Goal: Task Accomplishment & Management: Complete application form

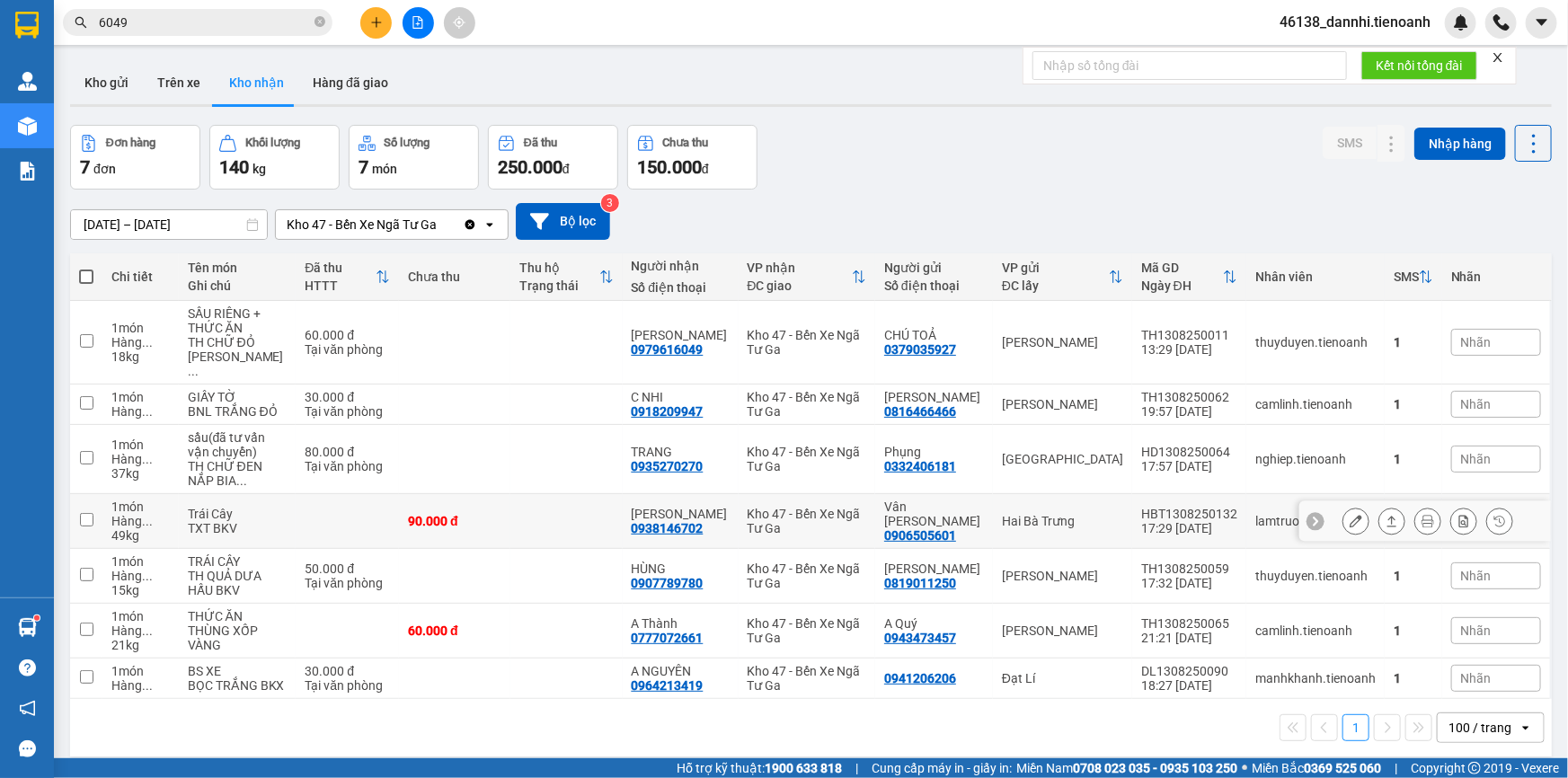
scroll to position [82, 0]
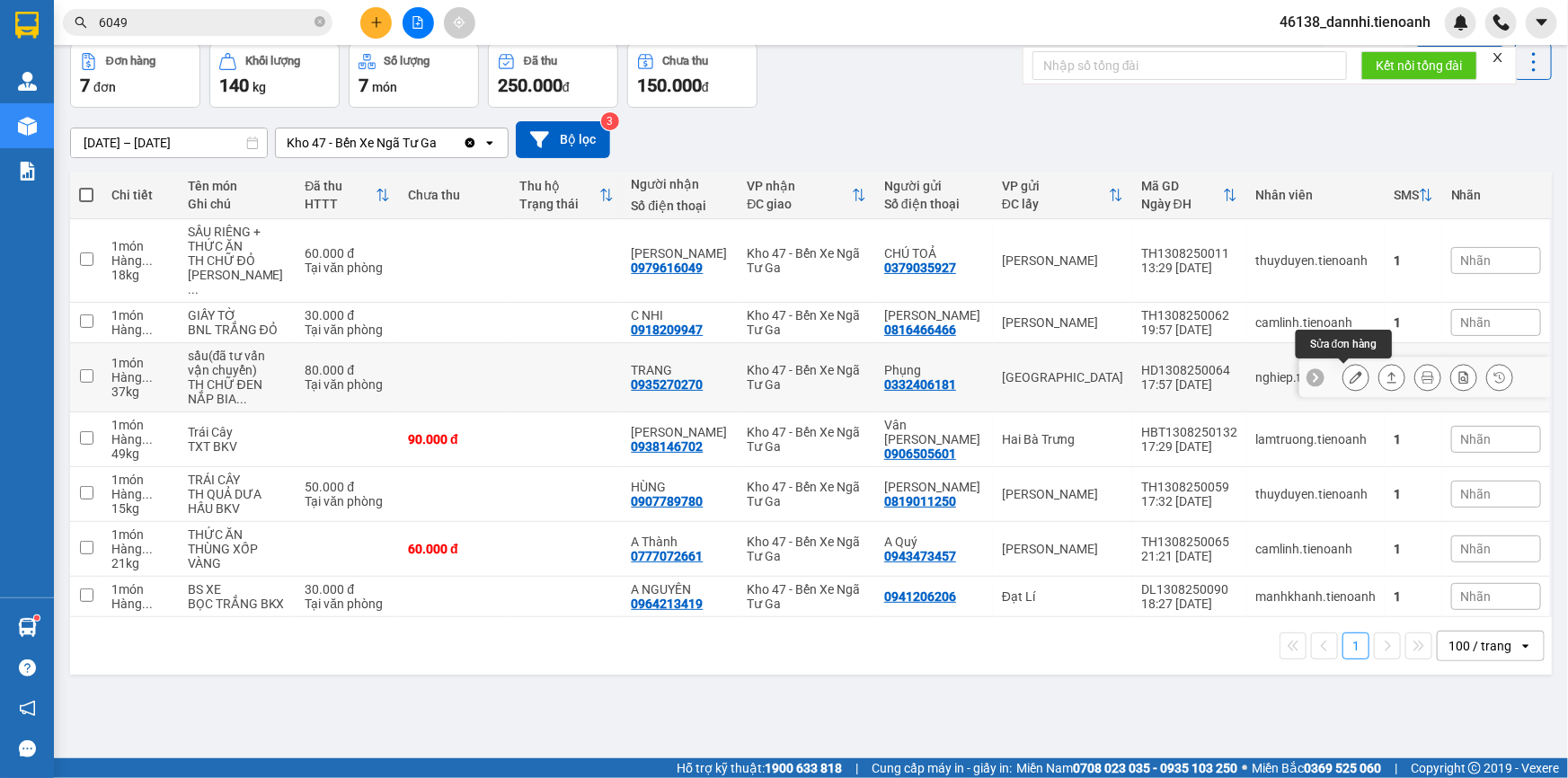
click at [1349, 382] on icon at bounding box center [1355, 376] width 12 height 12
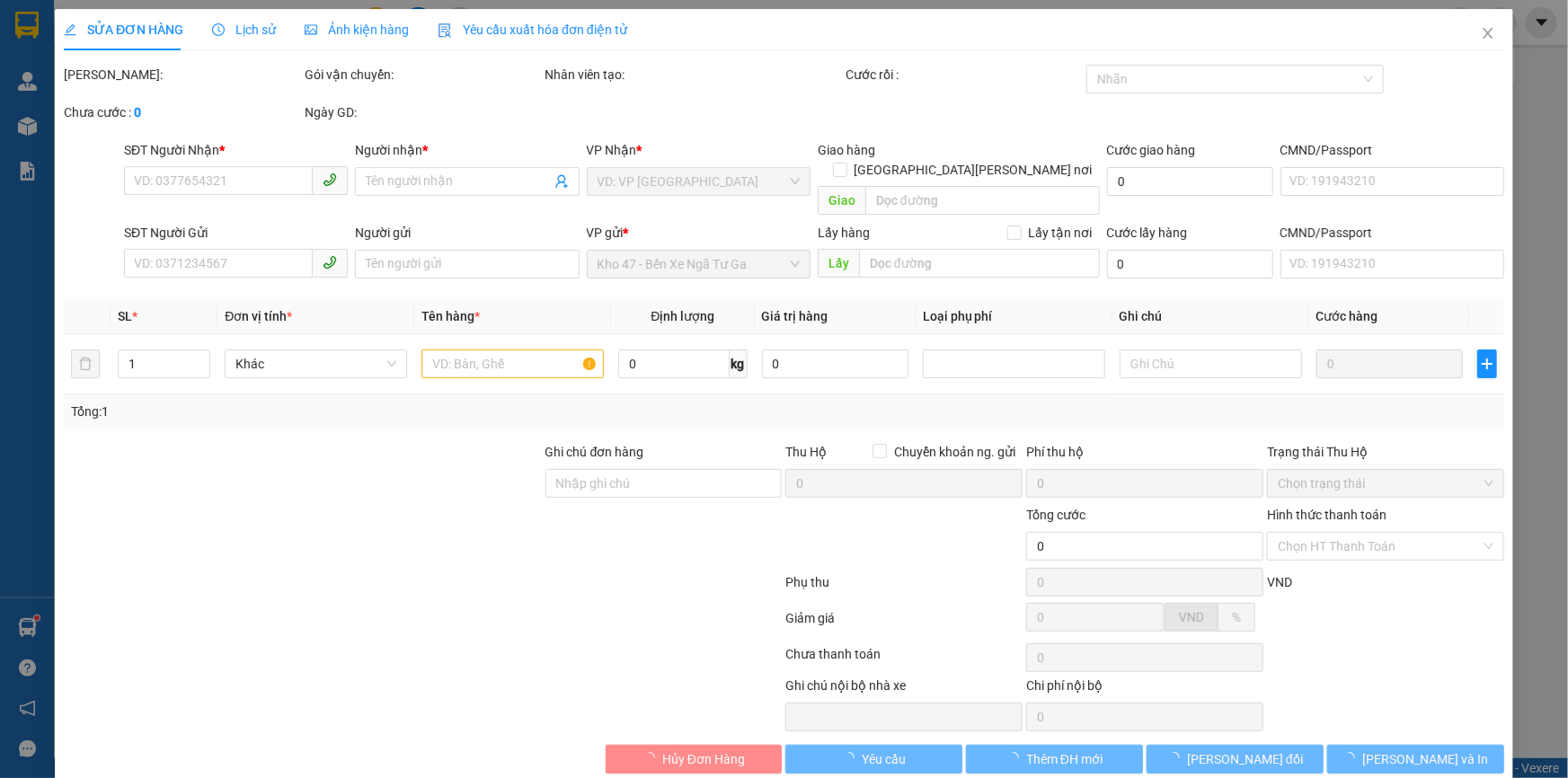
type input "0935270270"
type input "TRANG"
type input "0332406181"
type input "Phụng"
type input "066168002588"
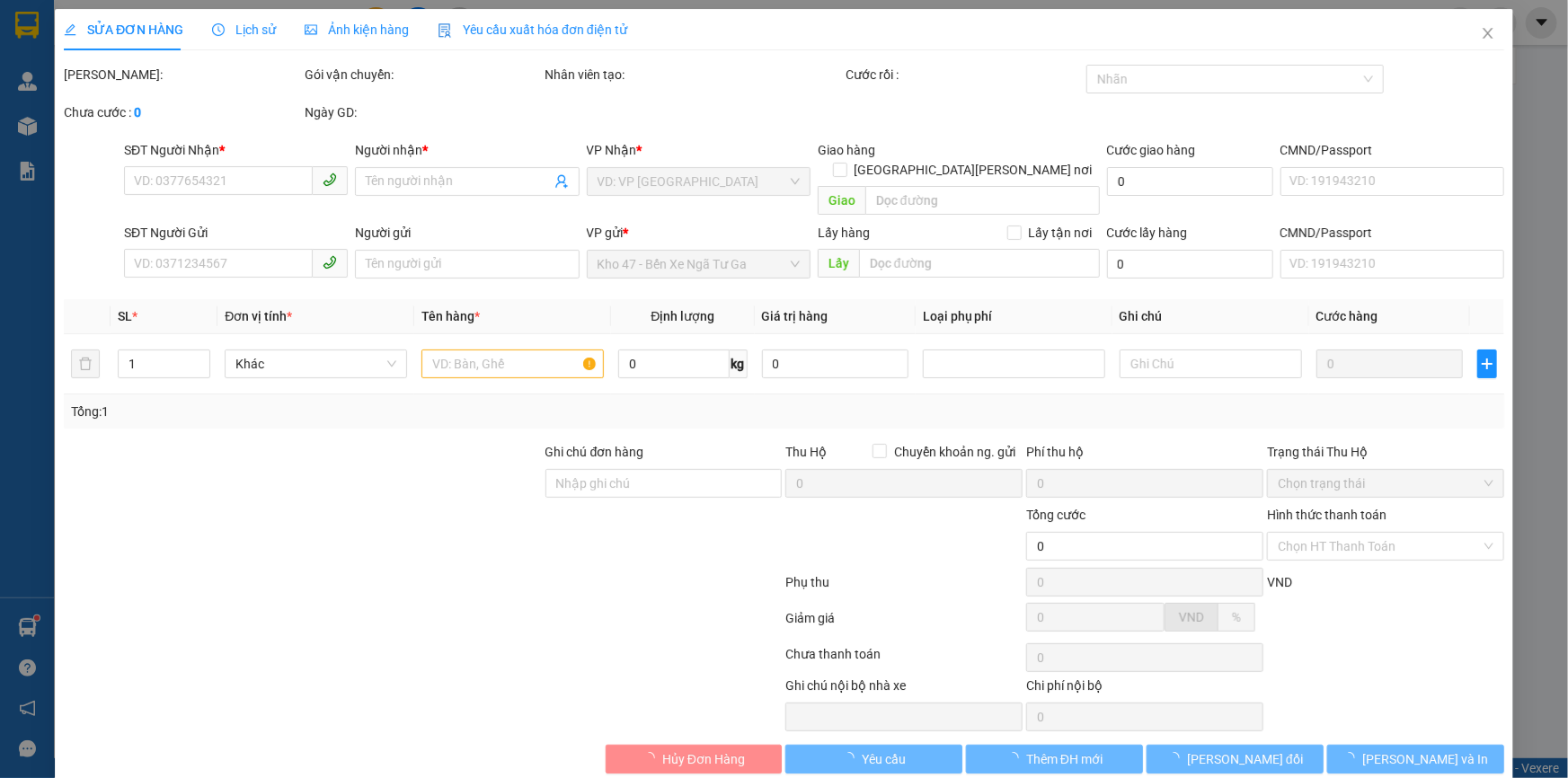
type input "80.000"
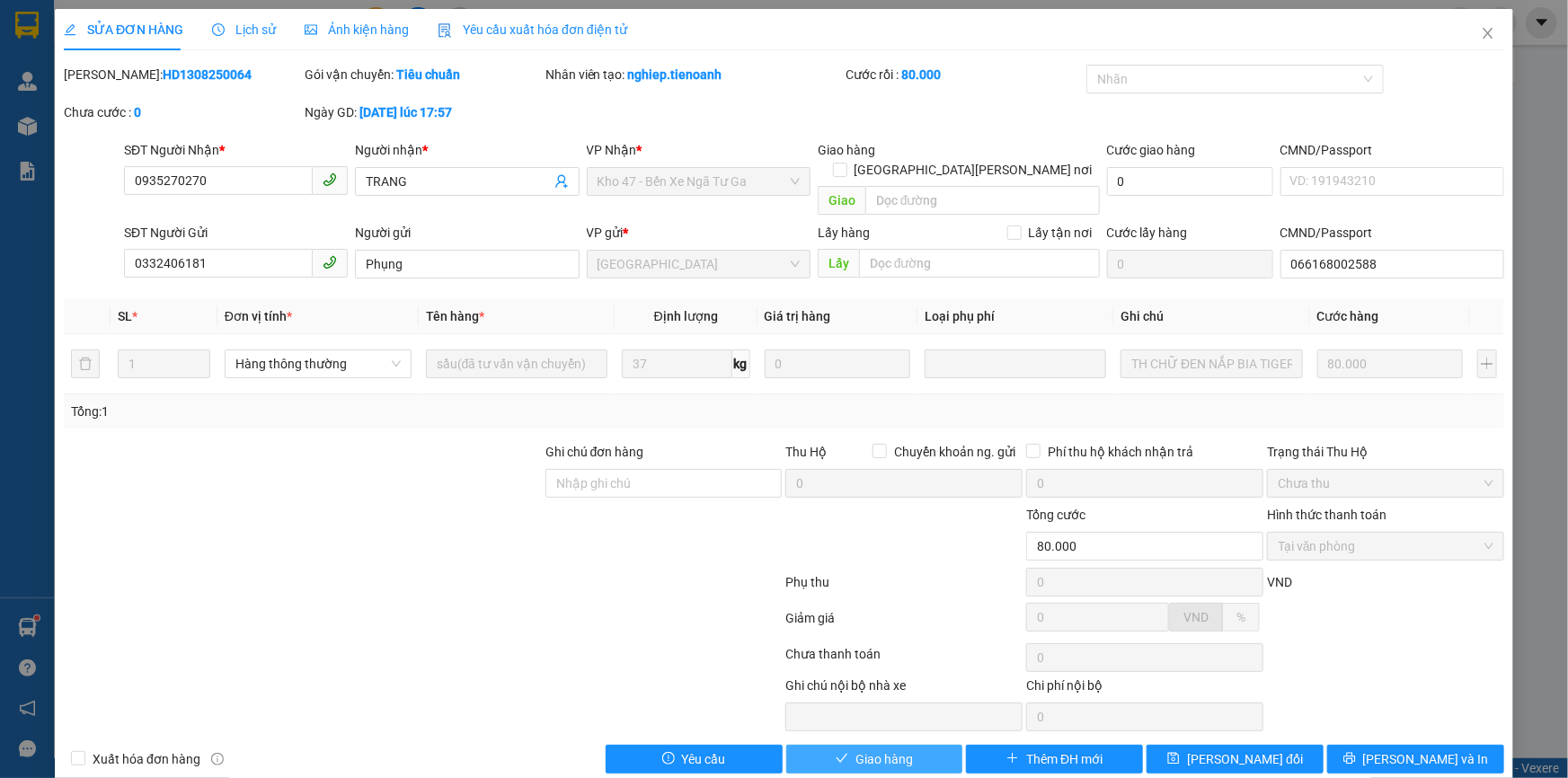
click at [883, 749] on span "Giao hàng" at bounding box center [884, 758] width 58 height 20
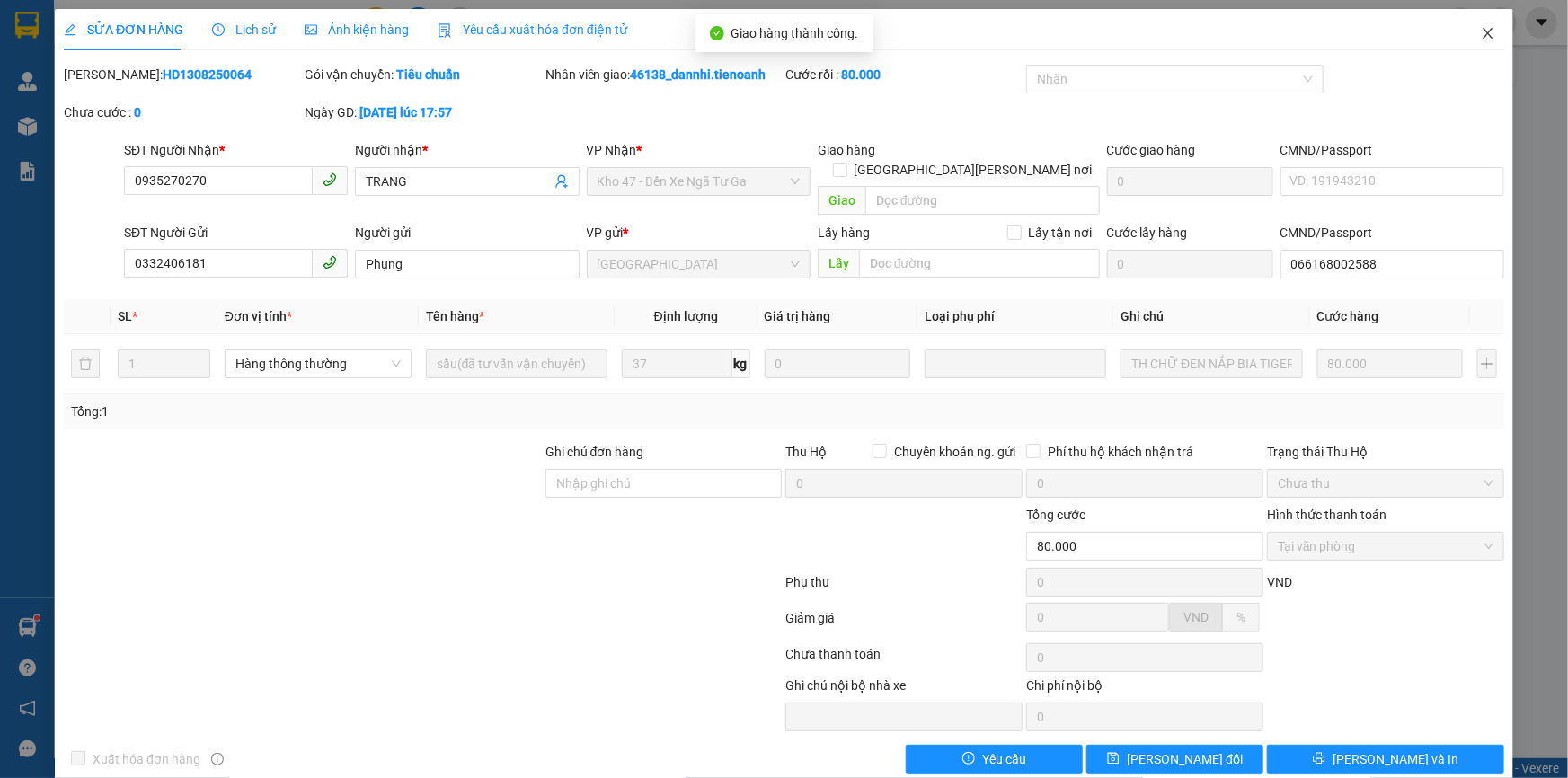
click at [1481, 28] on icon "close" at bounding box center [1487, 32] width 14 height 14
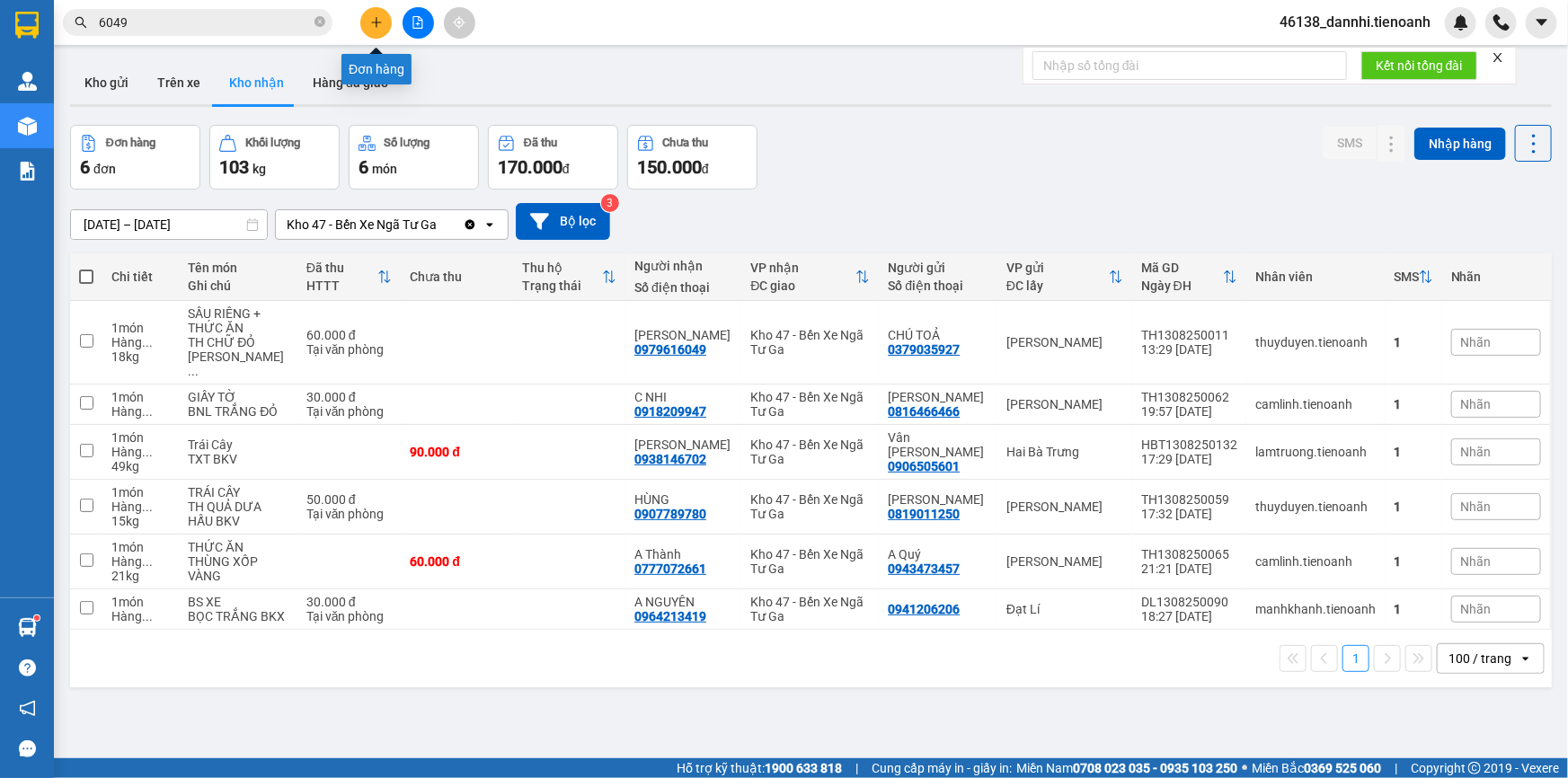
click at [368, 34] on button at bounding box center [375, 23] width 31 height 31
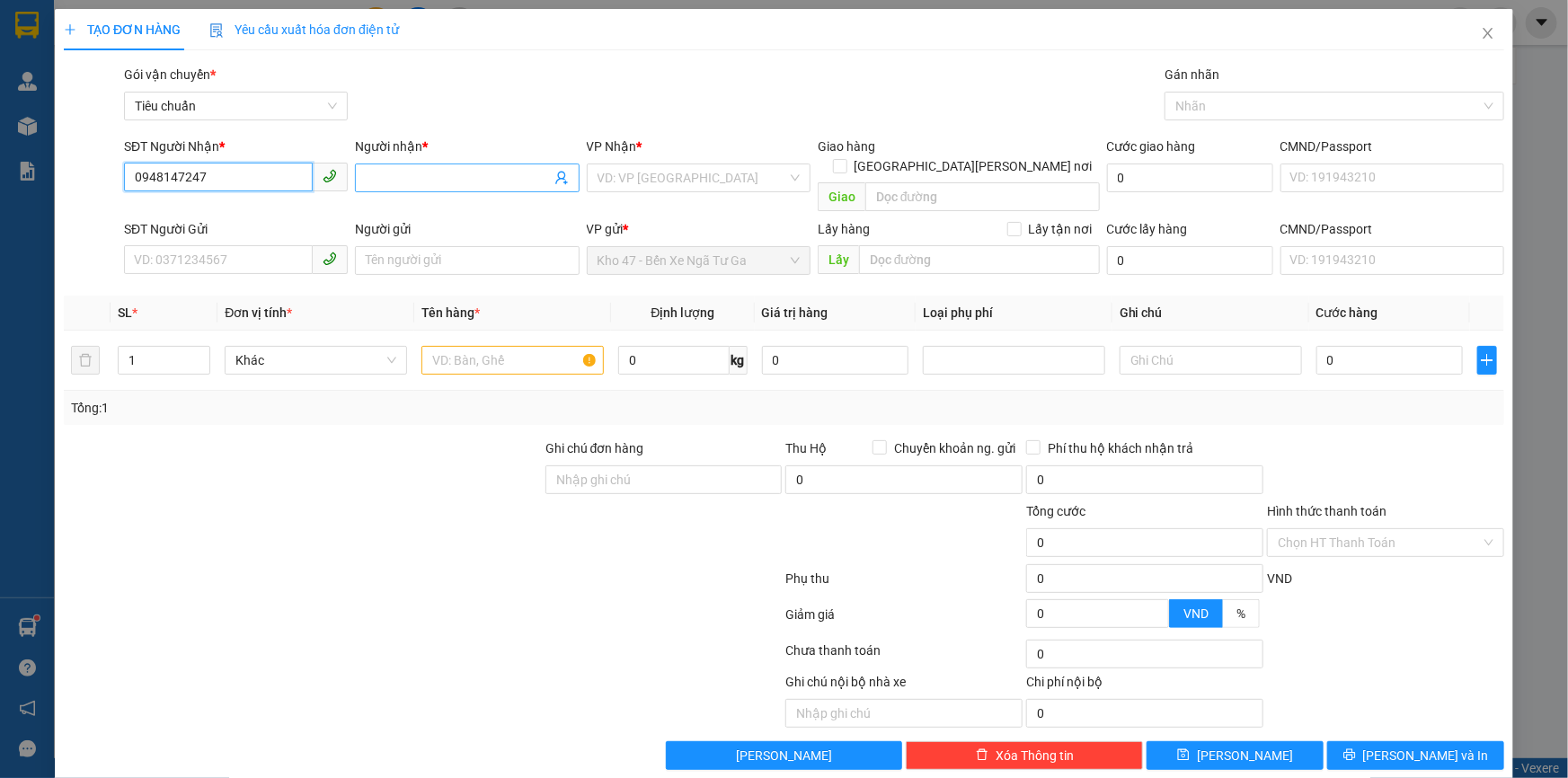
type input "0948147247"
click at [383, 175] on input "Người nhận *" at bounding box center [458, 178] width 184 height 20
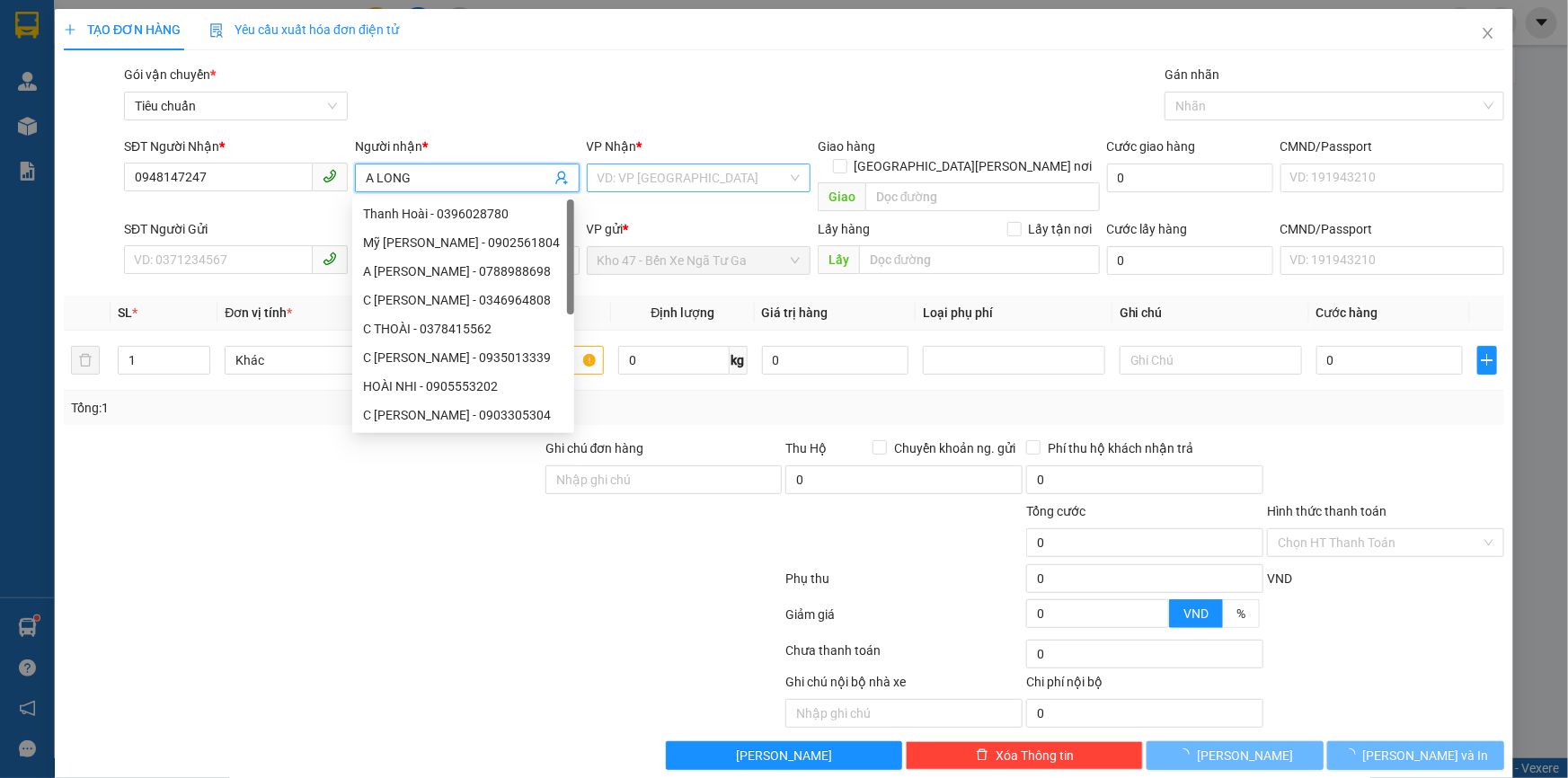
type input "A LONG"
click at [648, 181] on input "search" at bounding box center [692, 178] width 189 height 27
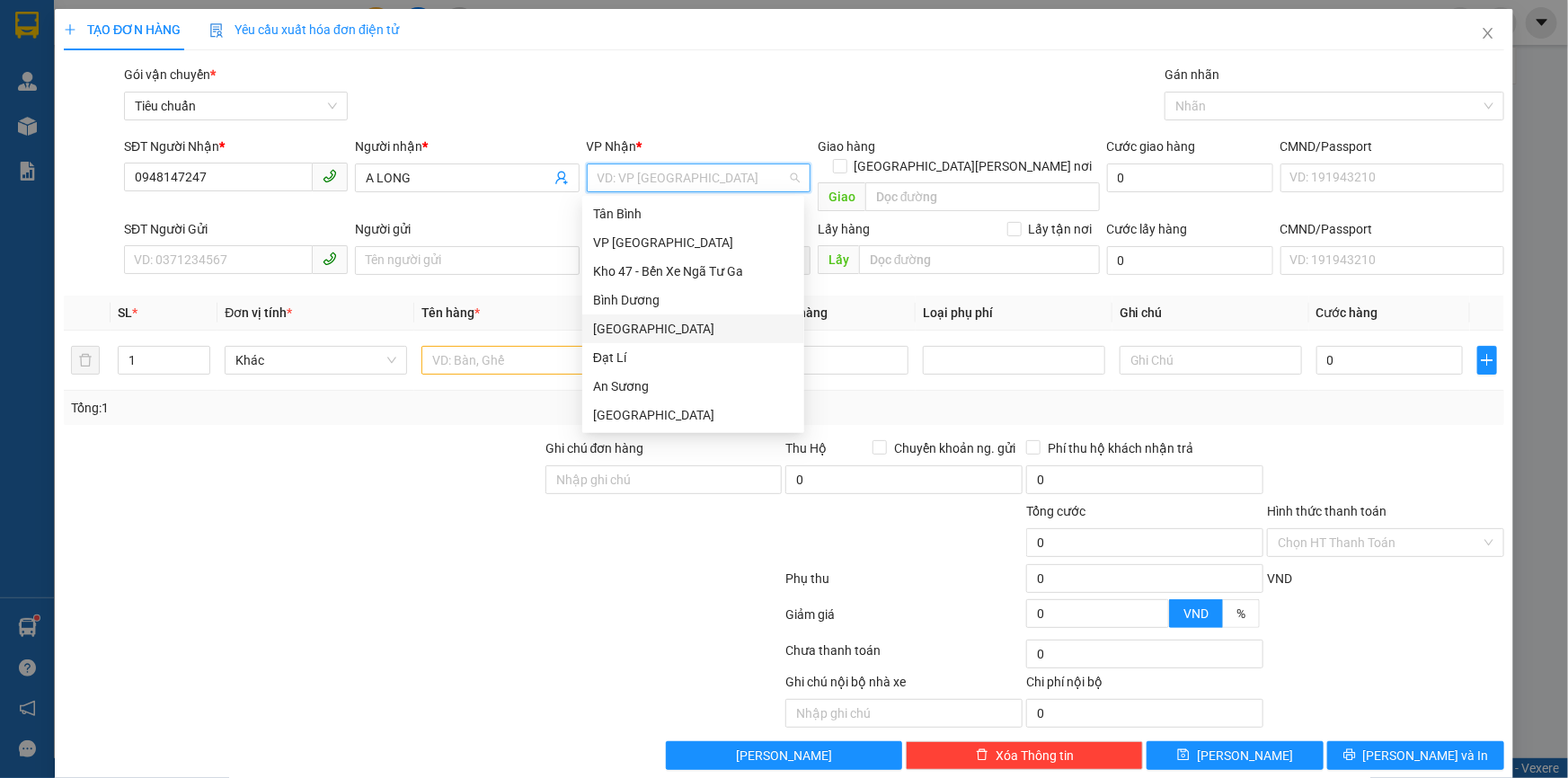
scroll to position [81, 0]
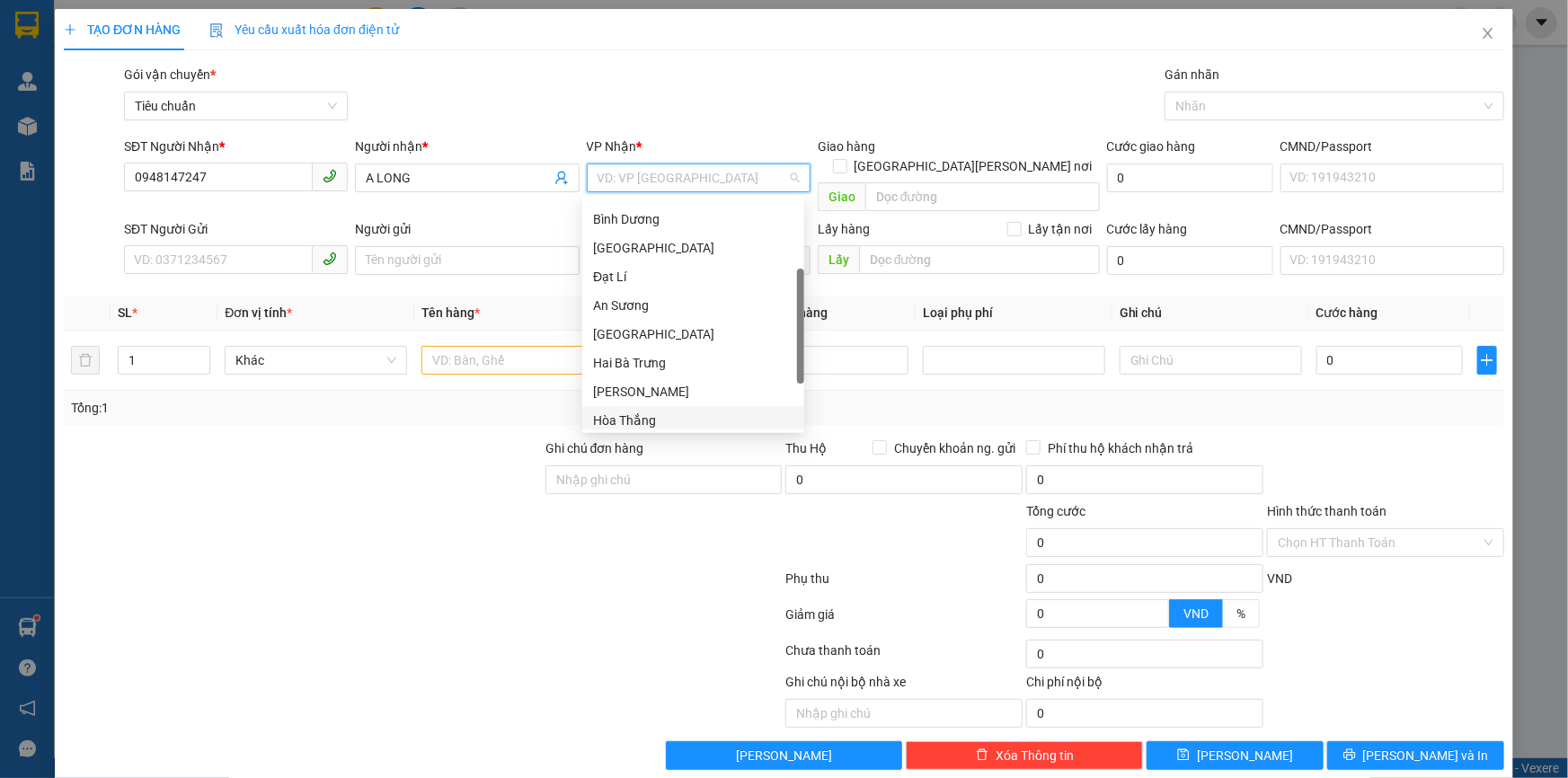
click at [641, 419] on div "Hòa Thắng" at bounding box center [693, 420] width 201 height 20
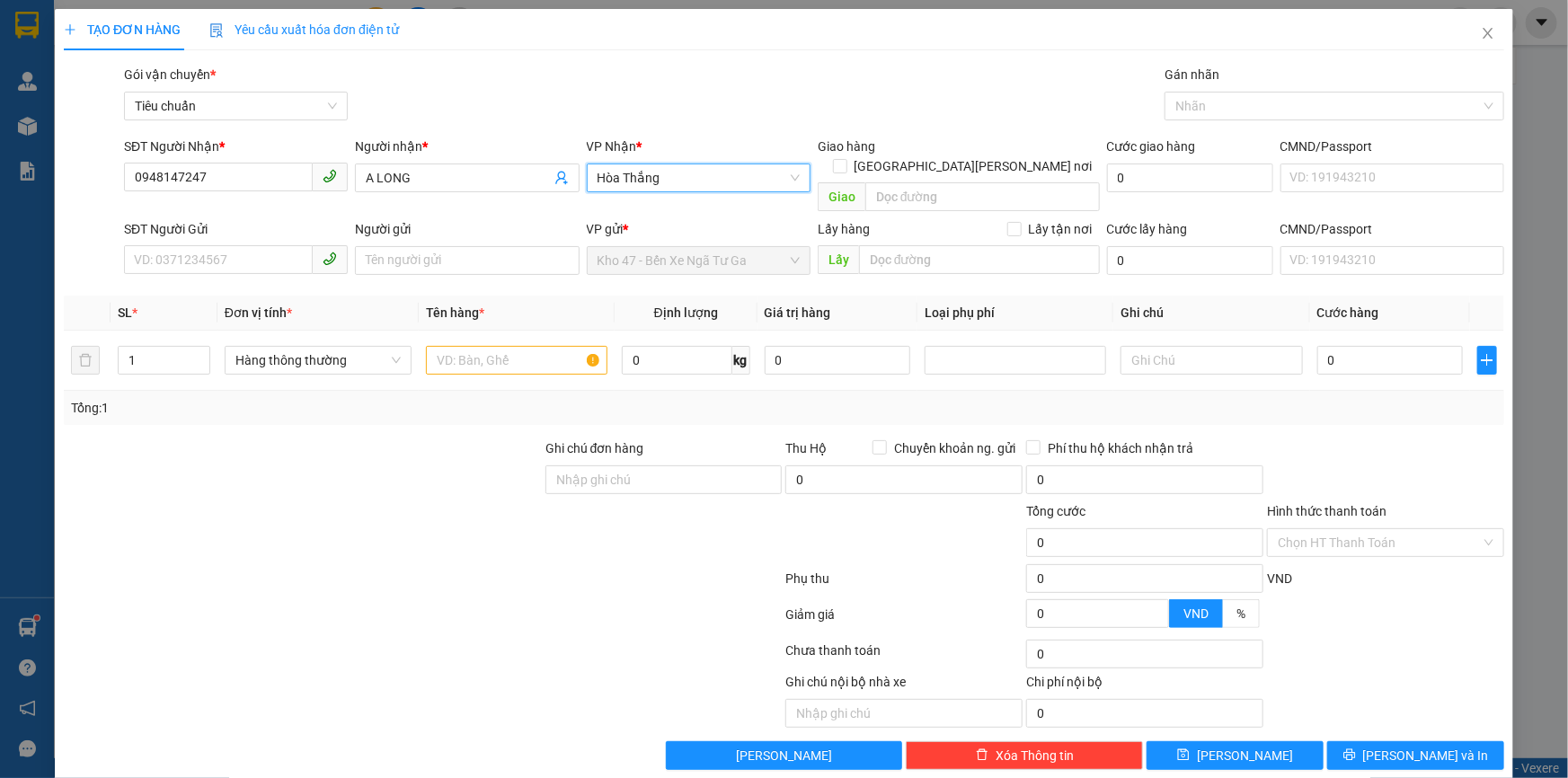
click at [271, 255] on span at bounding box center [235, 260] width 223 height 28
click at [267, 245] on input "SĐT Người Gửi" at bounding box center [218, 259] width 189 height 28
type input "0902674959"
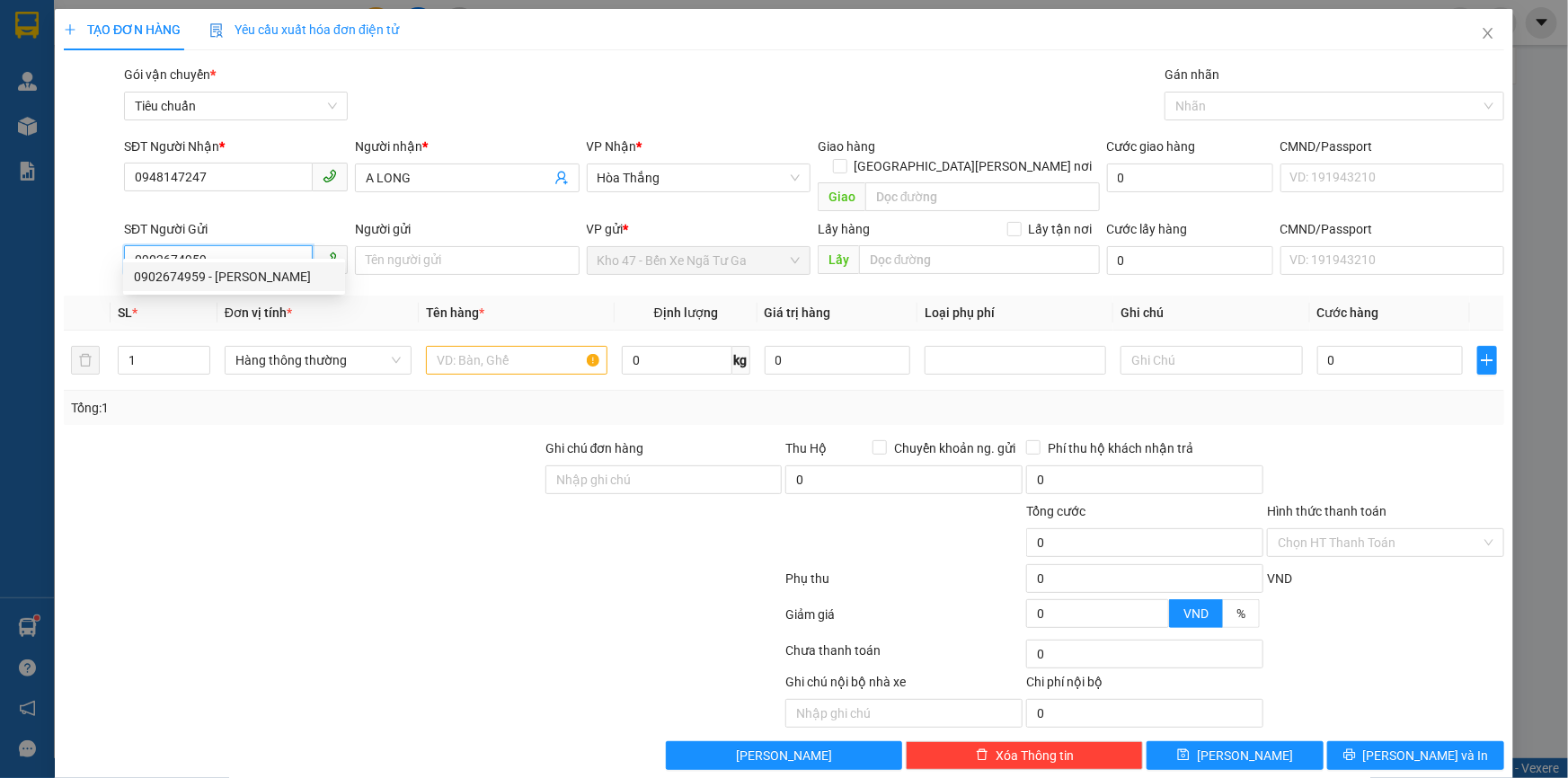
click at [303, 283] on div "0902674959 - [PERSON_NAME]" at bounding box center [234, 276] width 201 height 20
type input "THƯƠNG"
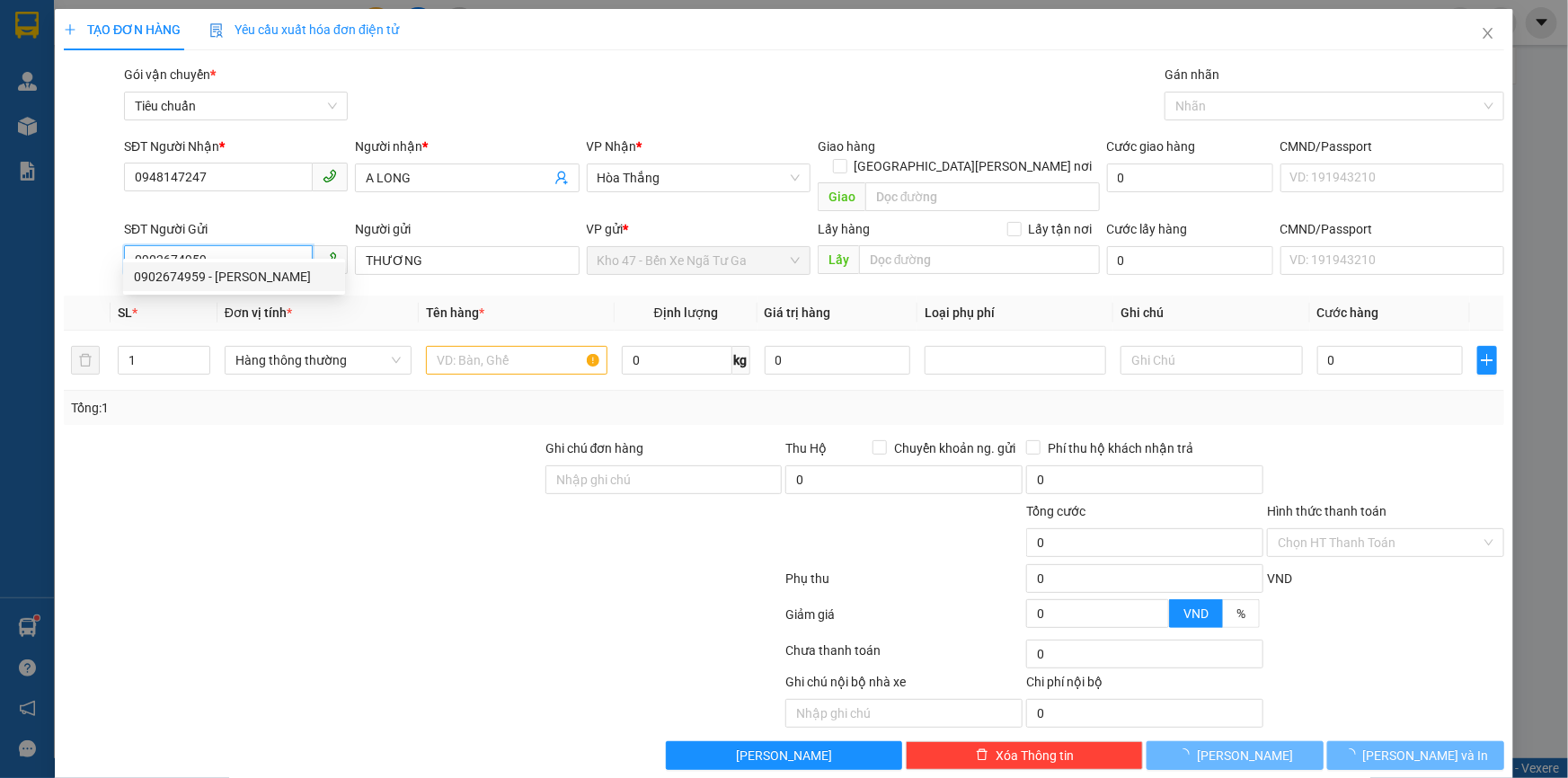
type input "70.000"
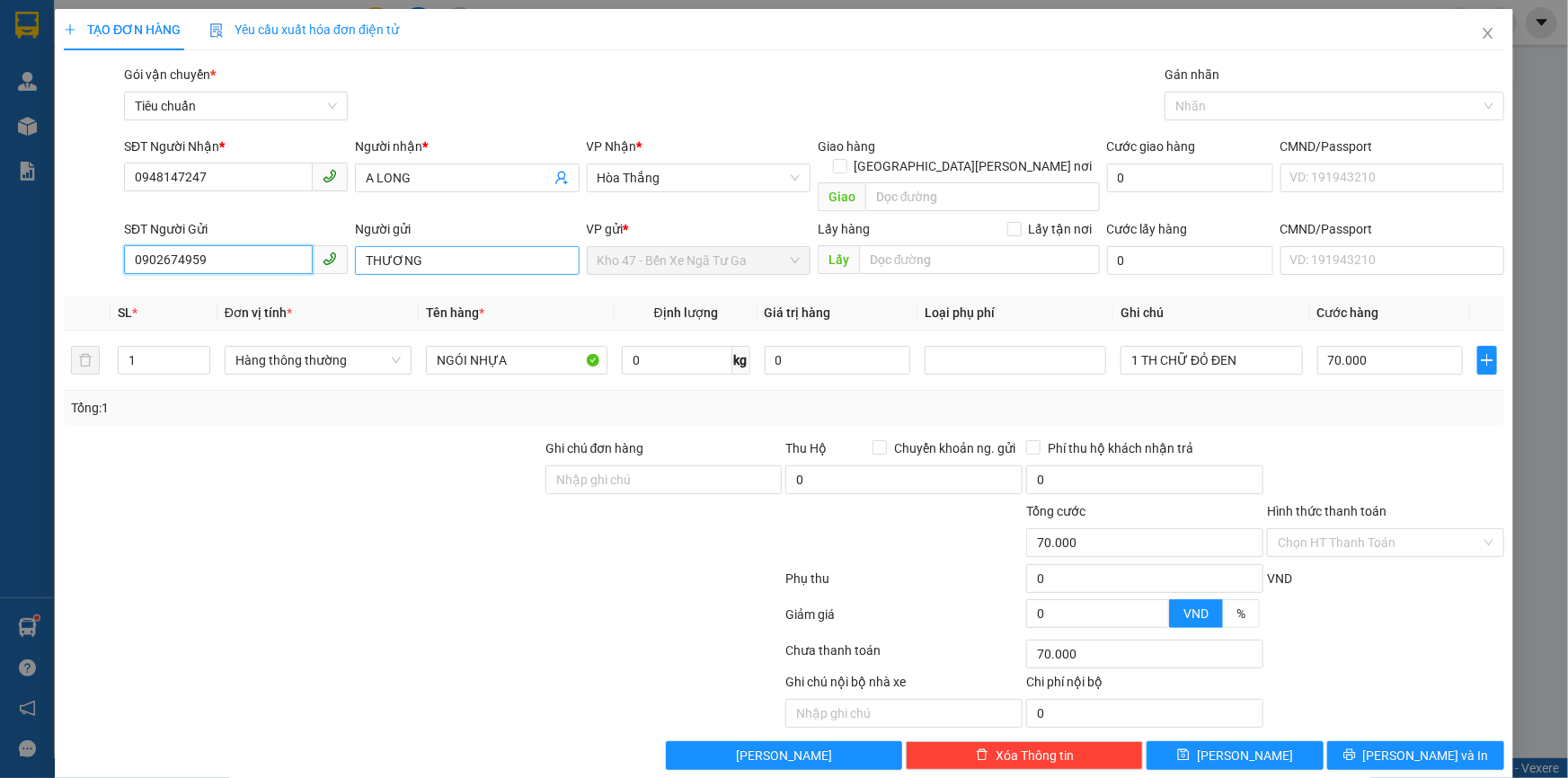
type input "0902674959"
click at [357, 246] on input "THƯƠNG" at bounding box center [466, 260] width 223 height 28
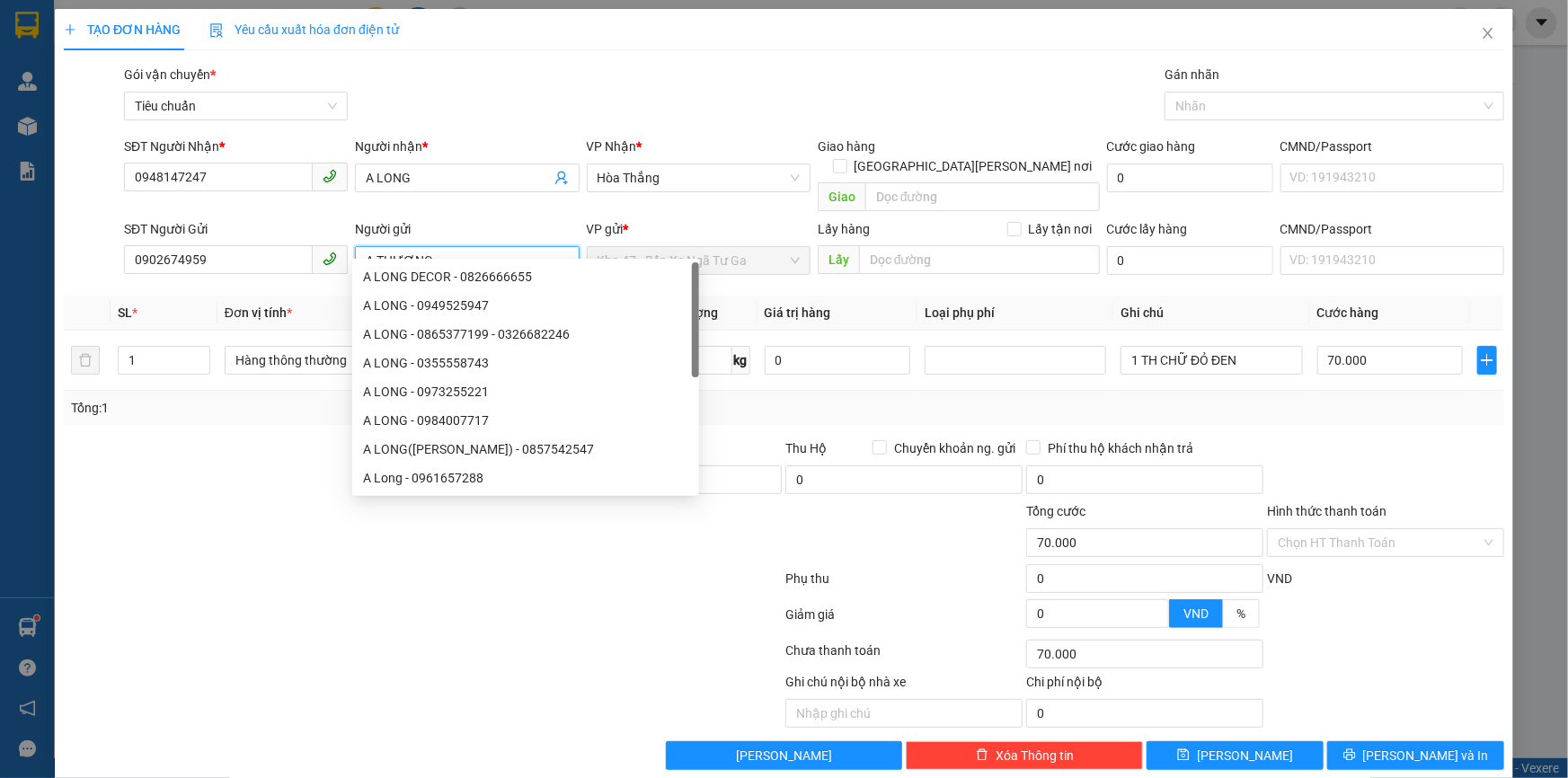
type input "A THƯƠNG"
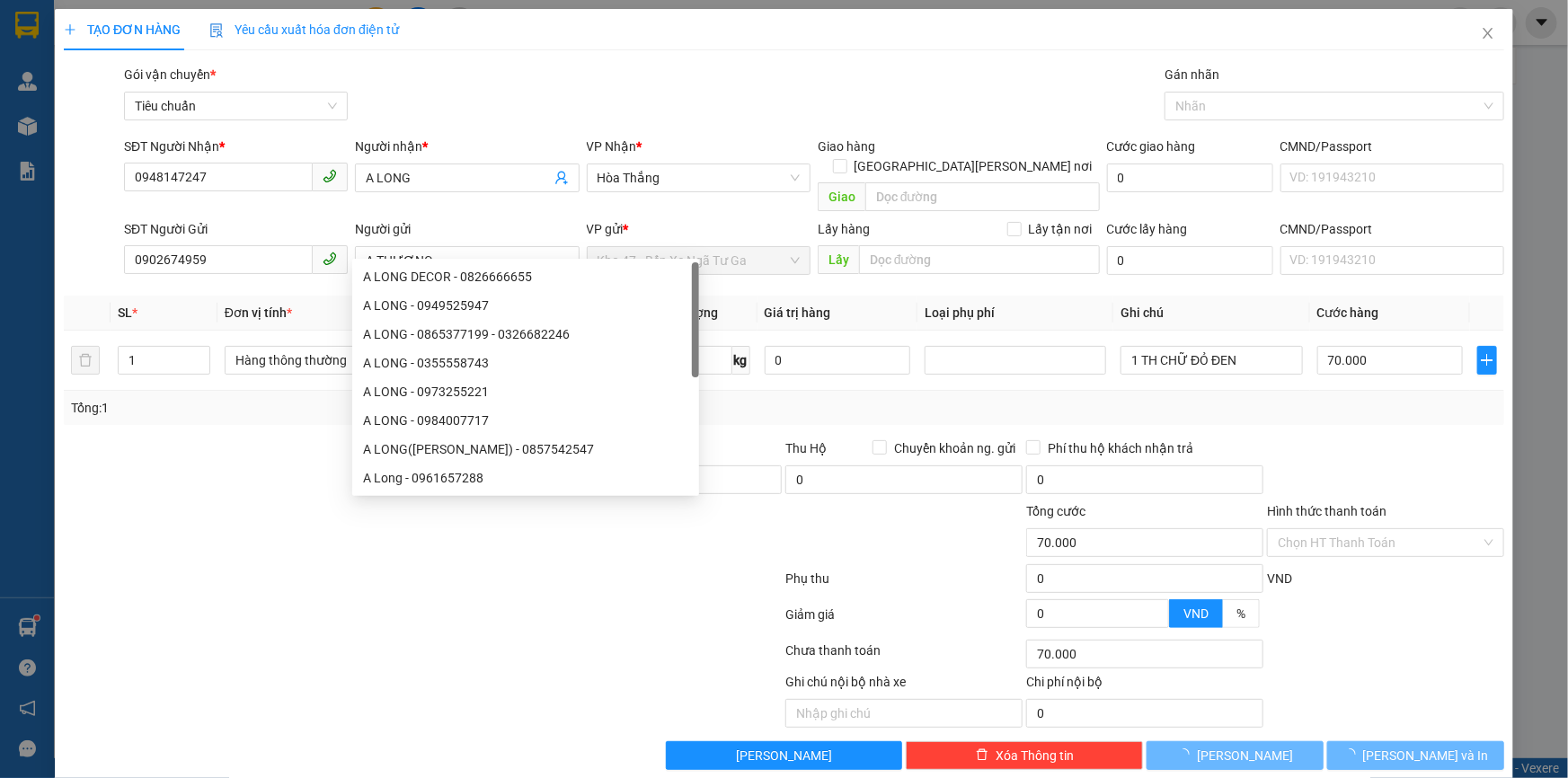
click at [215, 501] on div at bounding box center [302, 532] width 482 height 63
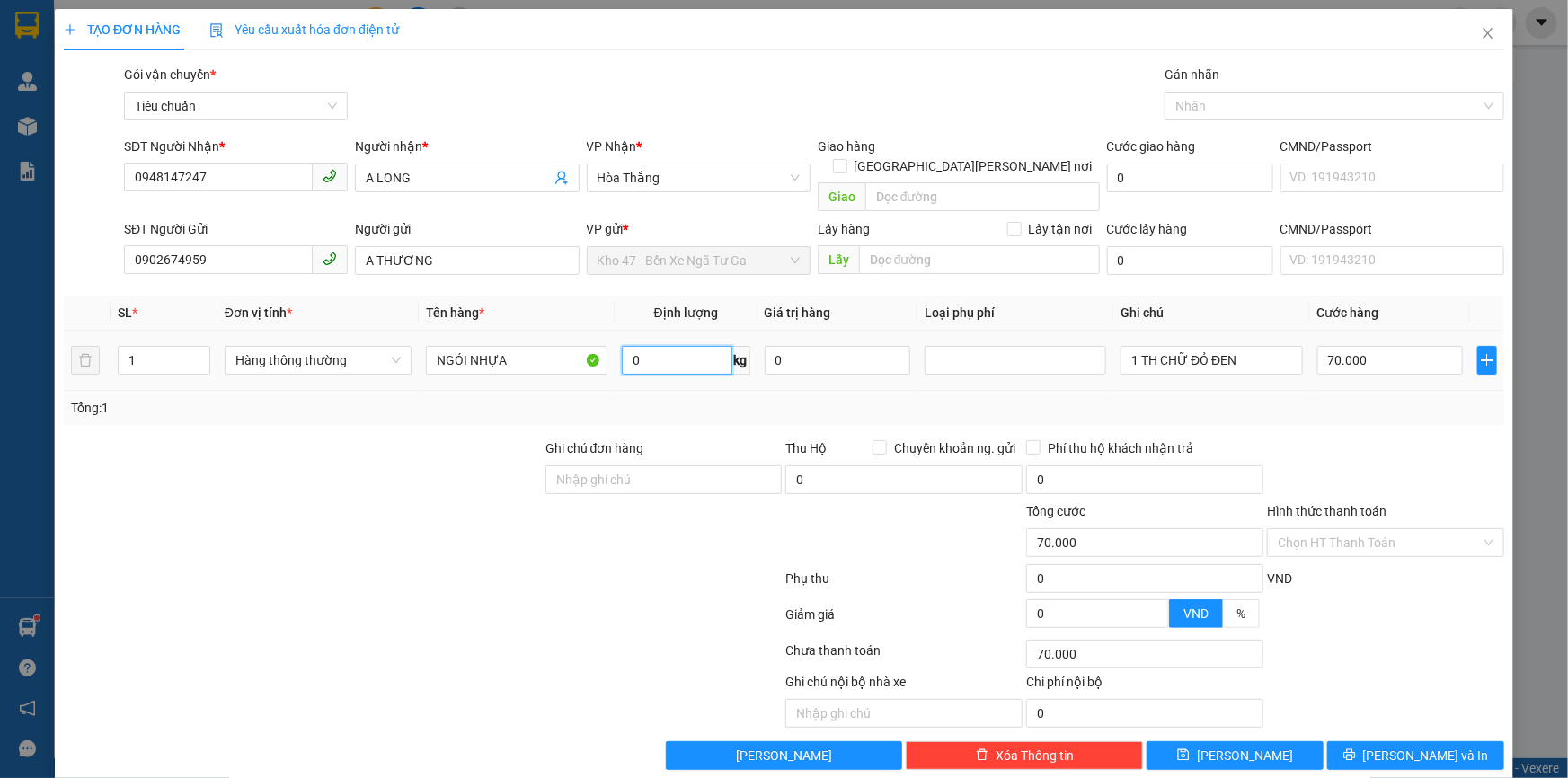
click at [677, 346] on input "0" at bounding box center [677, 360] width 110 height 28
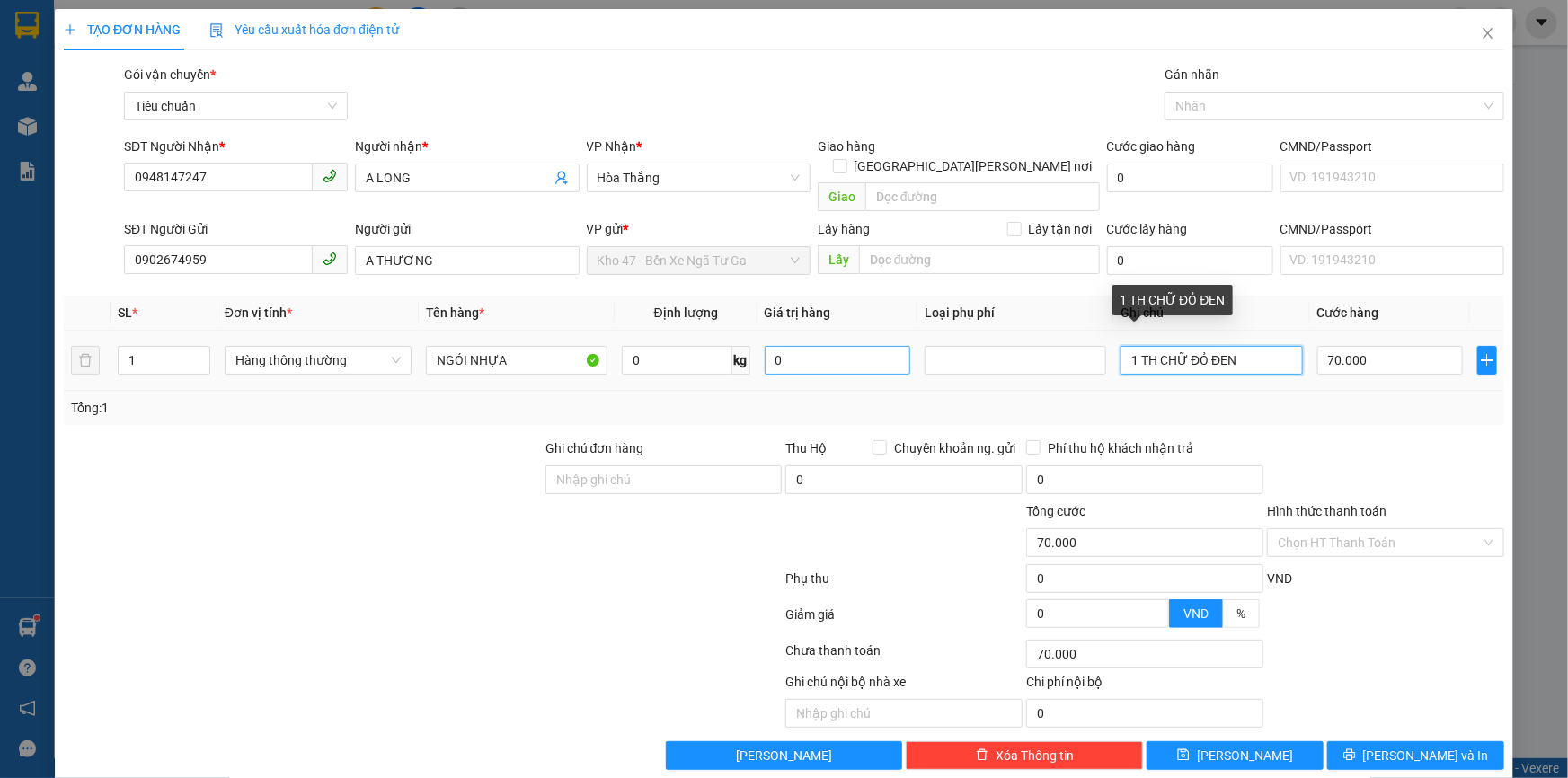
drag, startPoint x: 1254, startPoint y: 336, endPoint x: 817, endPoint y: 353, distance: 437.3
click at [823, 353] on tr "1 Hàng thông [PERSON_NAME] NHỰA 0 kg 0 1 TH CHỮ ĐỎ ĐEN 70.000" at bounding box center [783, 360] width 1440 height 60
type input "0"
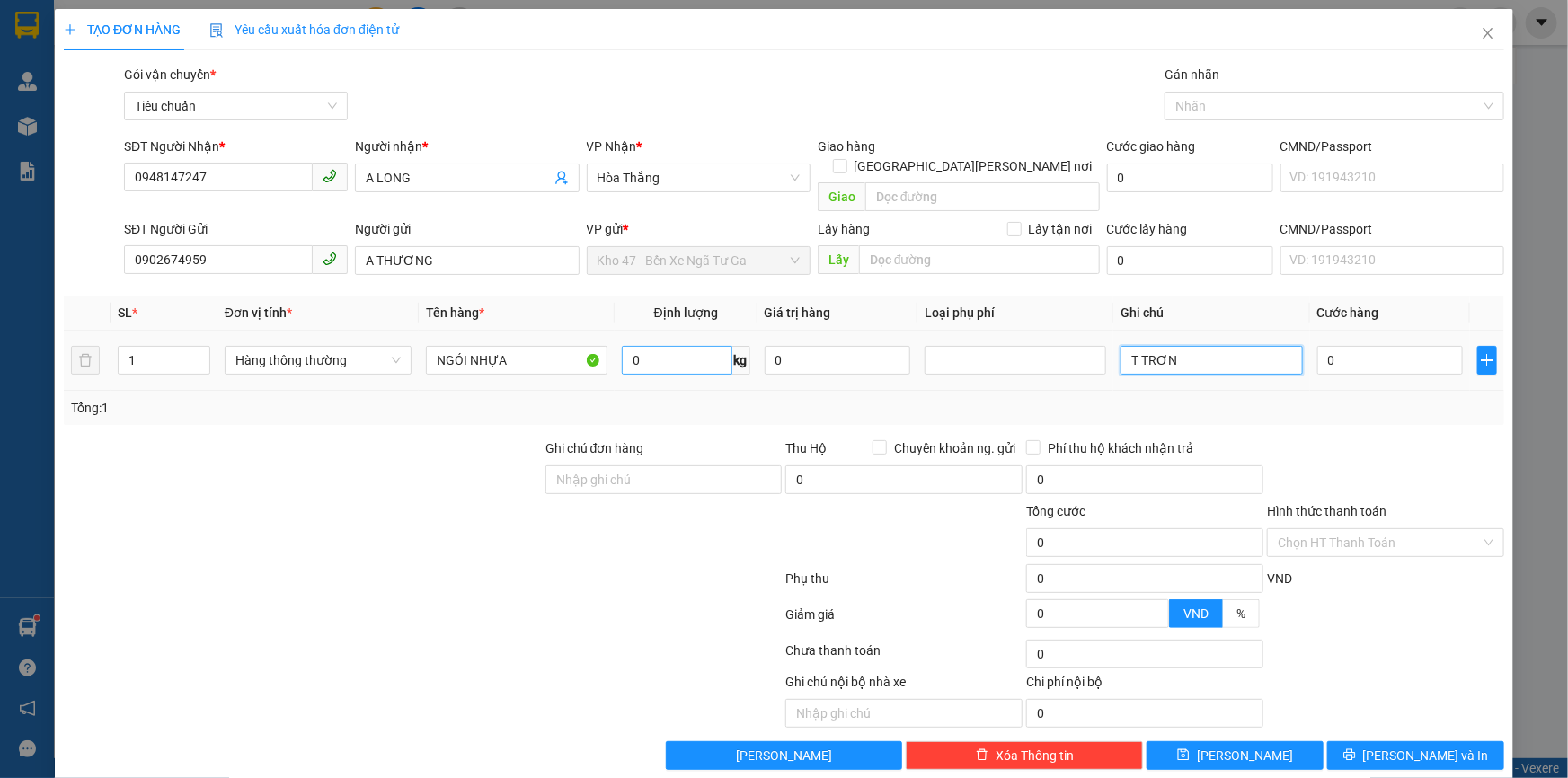
type input "T TRƠN"
click at [663, 346] on input "0" at bounding box center [677, 360] width 110 height 28
type input "6"
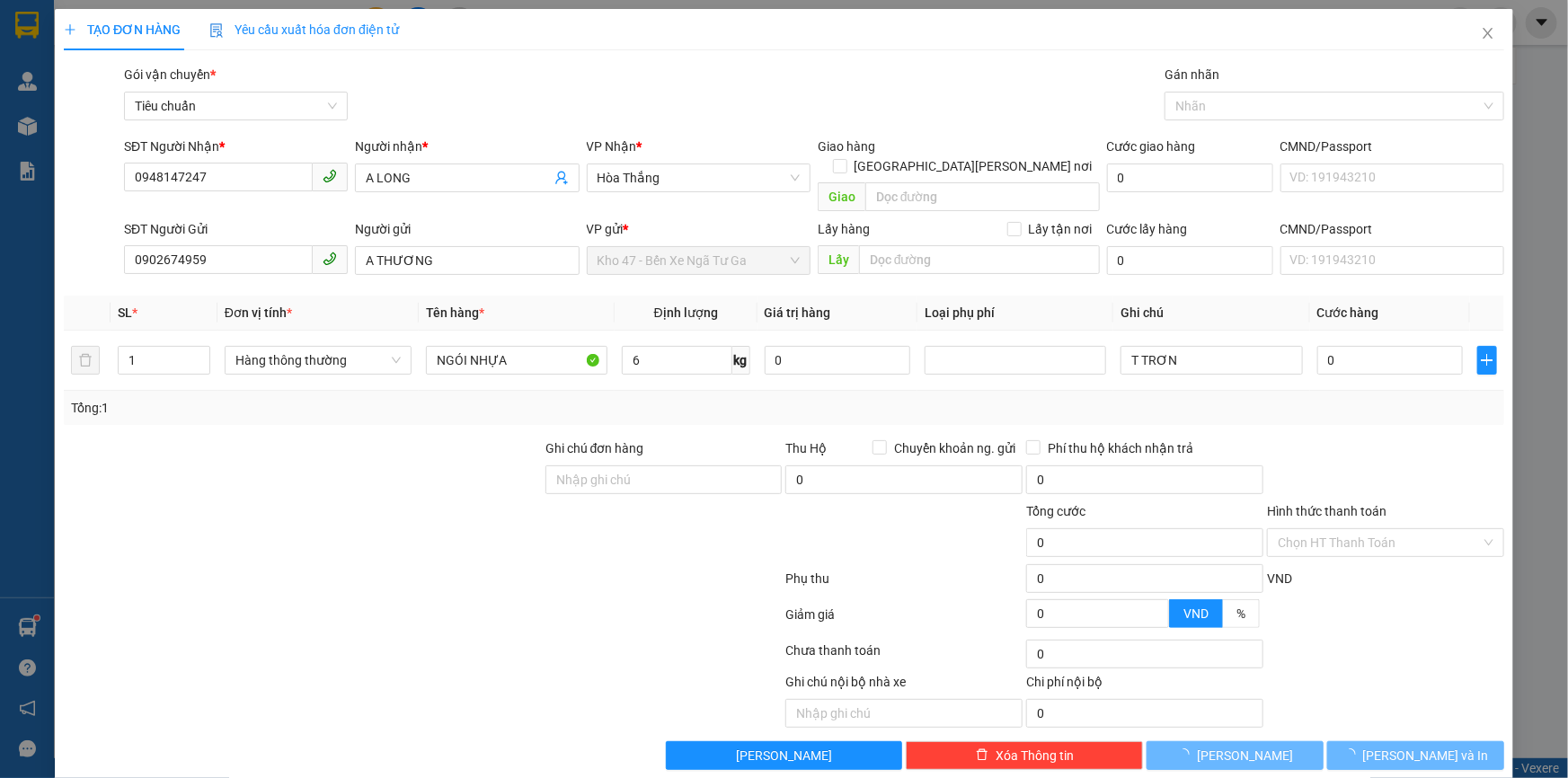
click at [665, 398] on div "Tổng: 1" at bounding box center [784, 408] width 1425 height 20
type input "40.000"
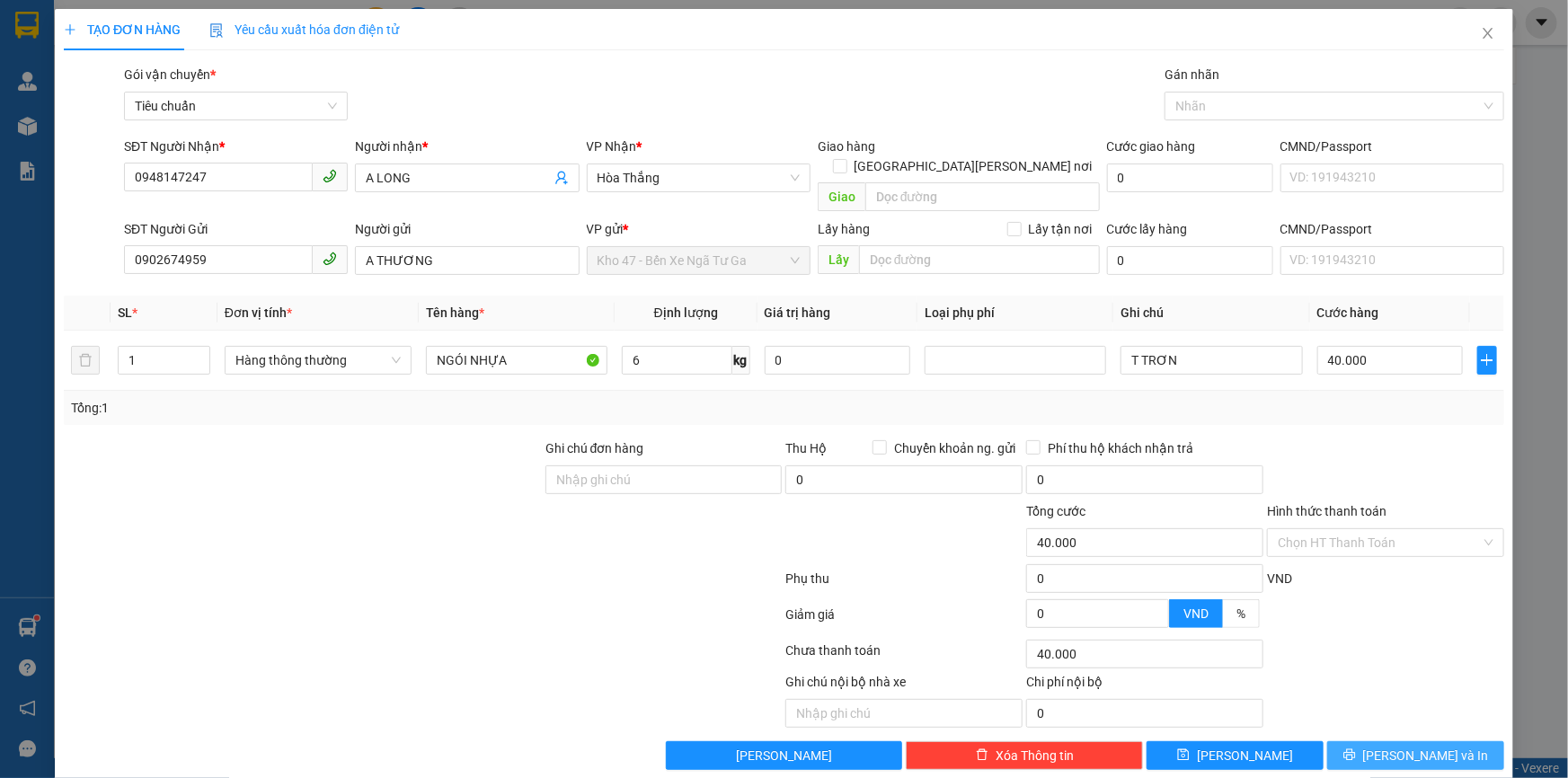
click at [1356, 748] on icon "printer" at bounding box center [1348, 753] width 12 height 12
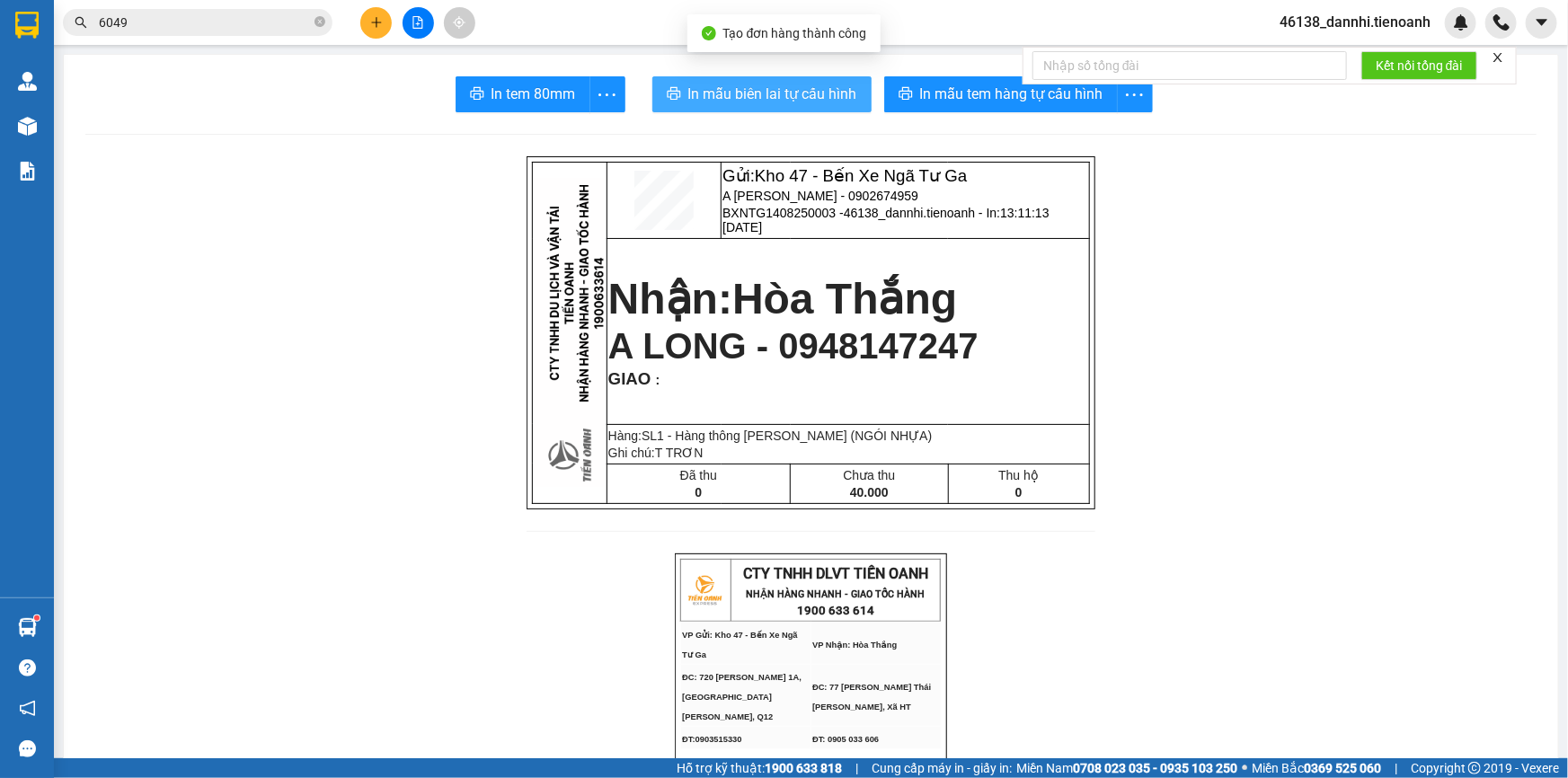
click at [781, 95] on span "In mẫu biên lai tự cấu hình" at bounding box center [773, 94] width 169 height 23
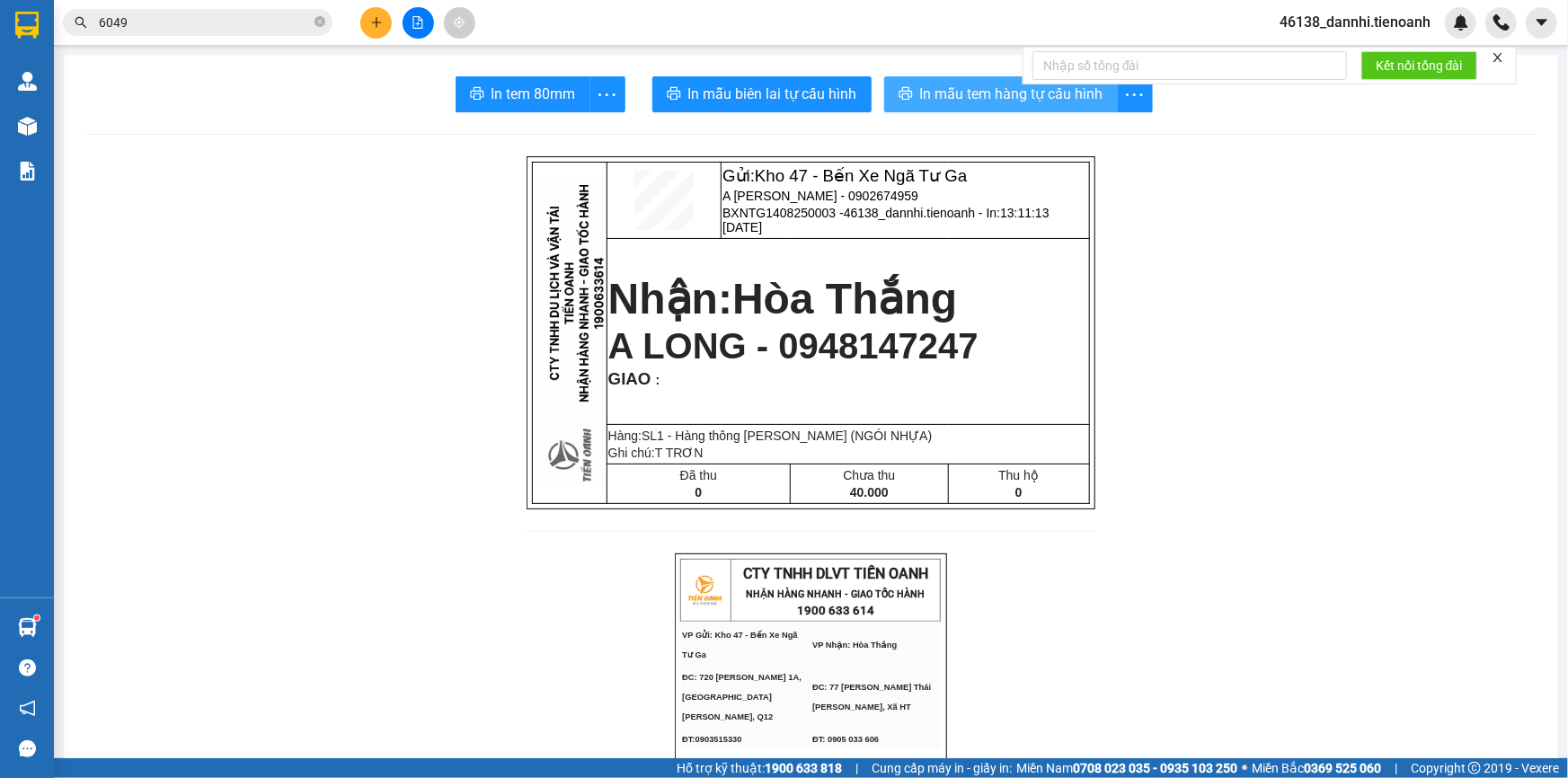
click at [966, 98] on span "In mẫu tem hàng tự cấu hình" at bounding box center [1011, 94] width 183 height 23
click at [907, 332] on span "A LONG - 0948147247" at bounding box center [793, 346] width 370 height 40
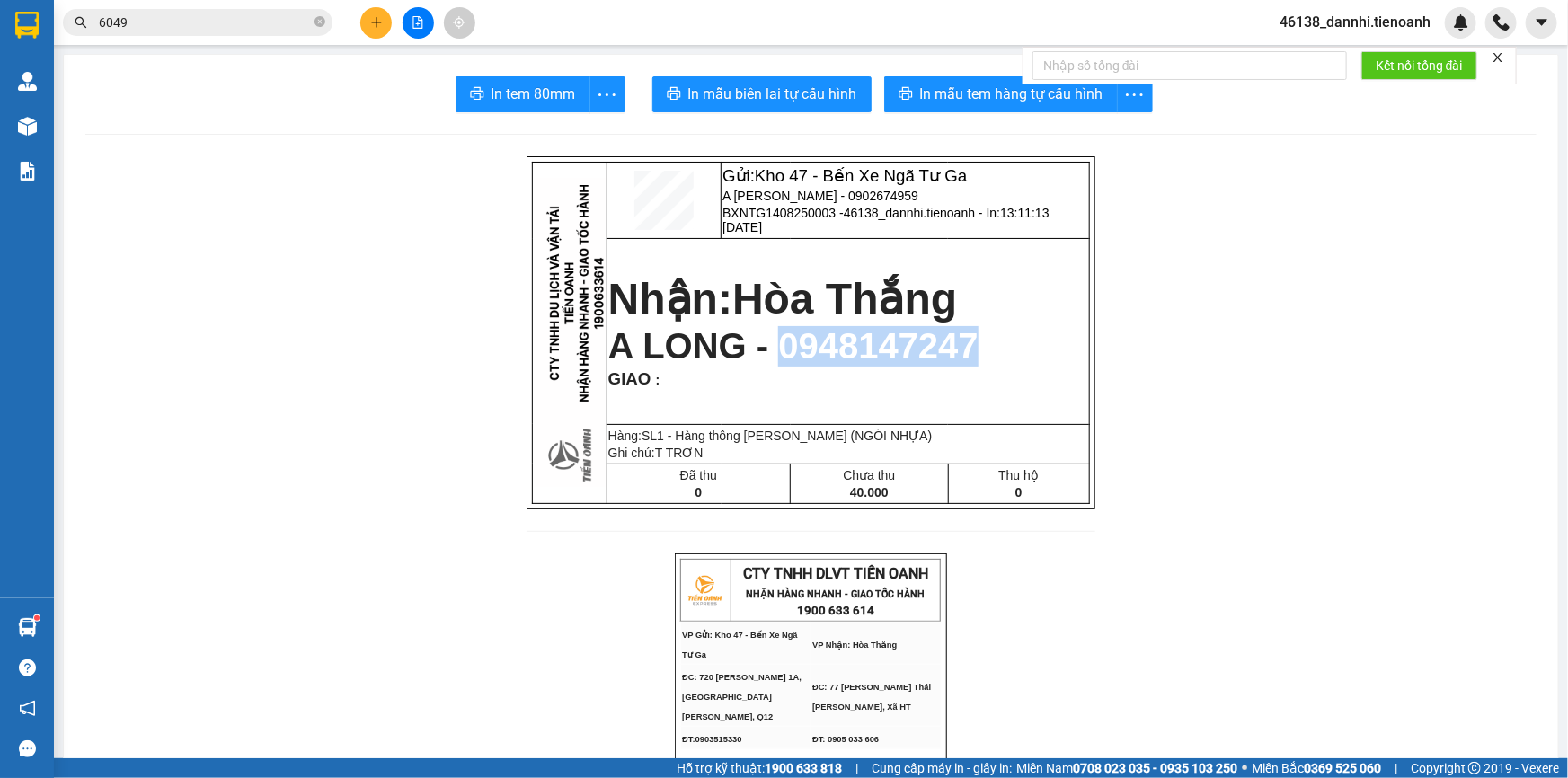
click at [907, 332] on span "A LONG - 0948147247" at bounding box center [793, 346] width 370 height 40
copy span "0948147247"
click at [242, 22] on input "6049" at bounding box center [204, 22] width 212 height 20
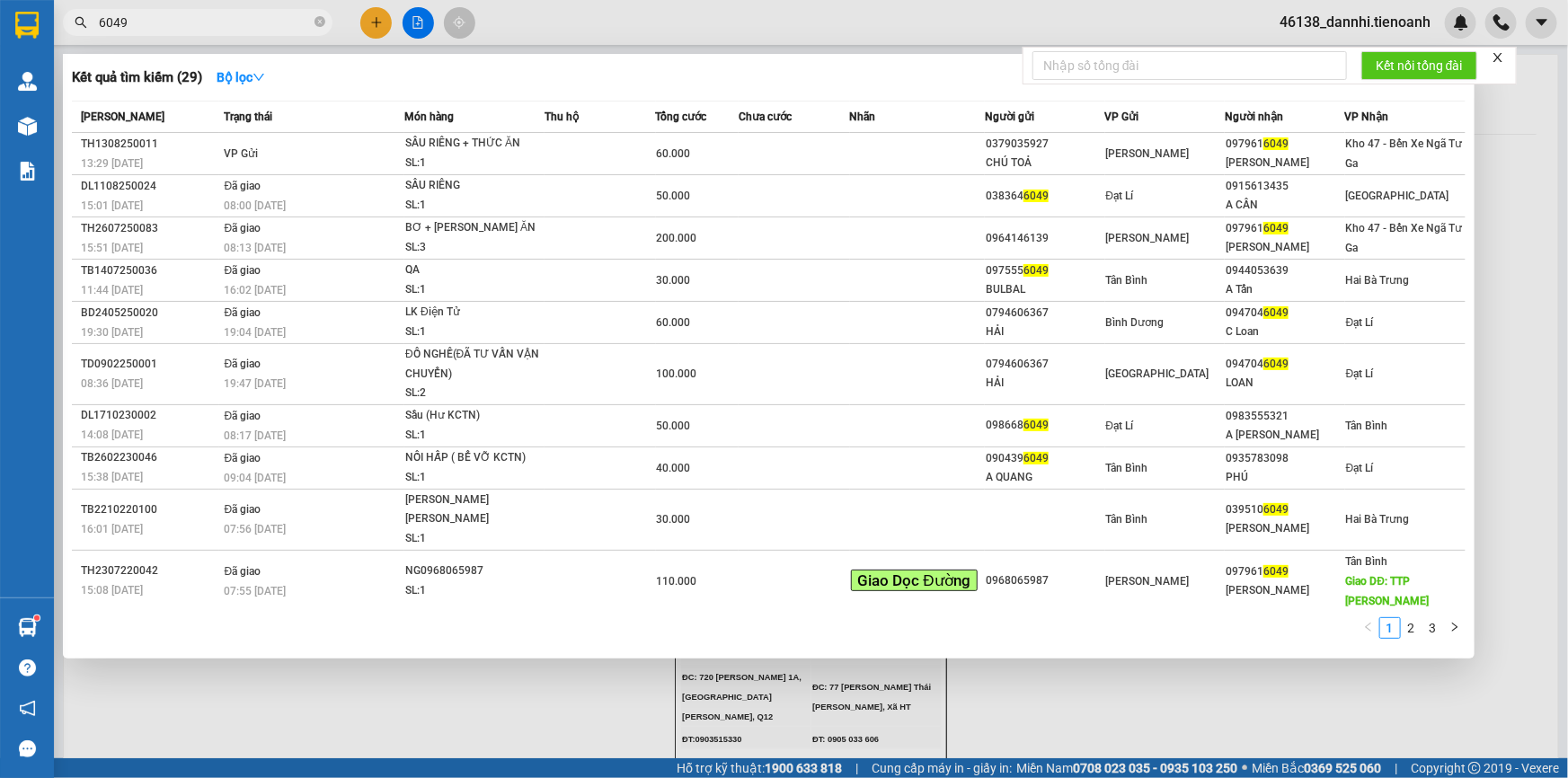
click at [242, 22] on input "6049" at bounding box center [204, 22] width 212 height 20
paste input "0948147247"
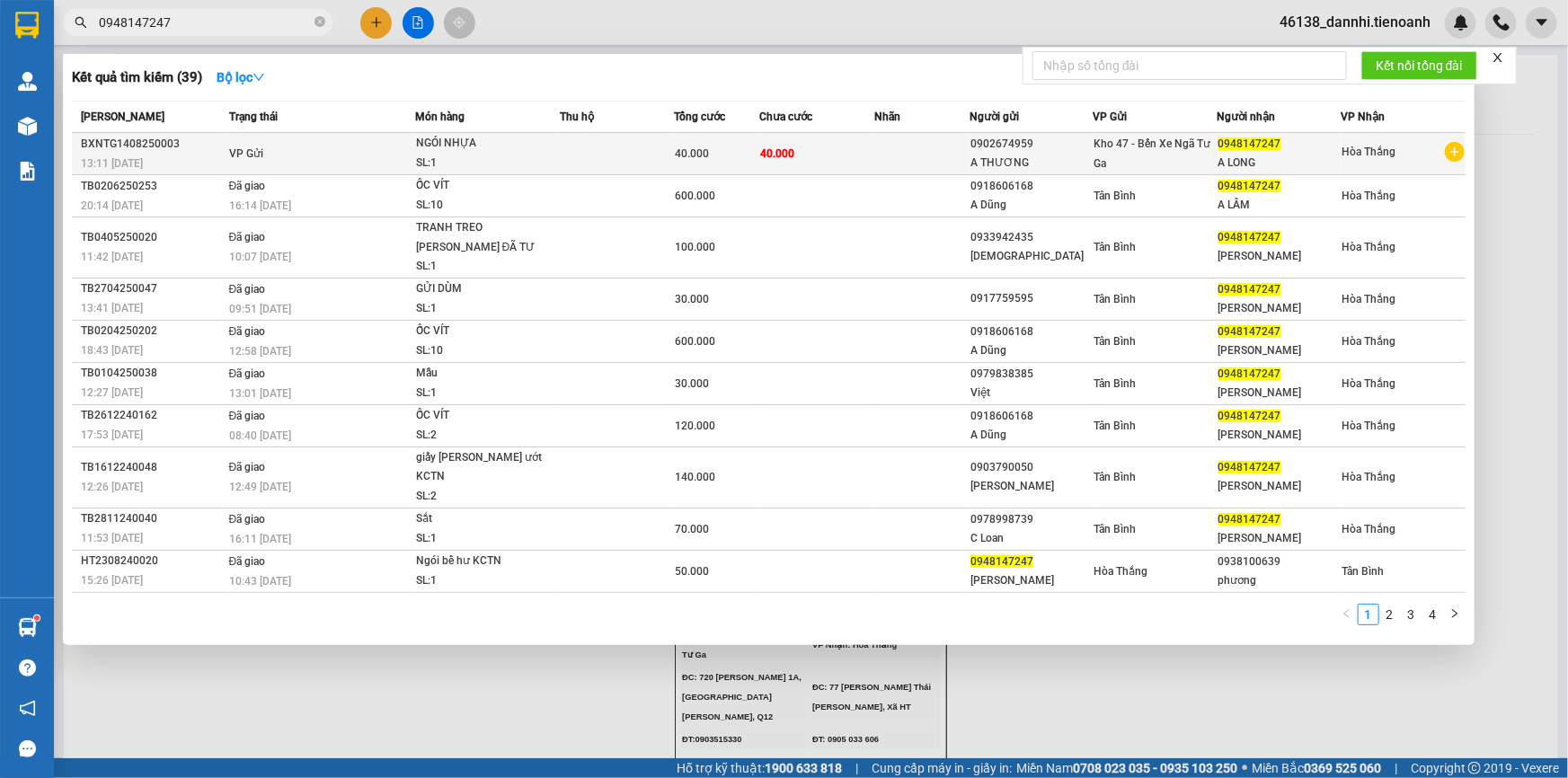
type input "0948147247"
click at [458, 156] on div "SL: 1" at bounding box center [484, 163] width 135 height 20
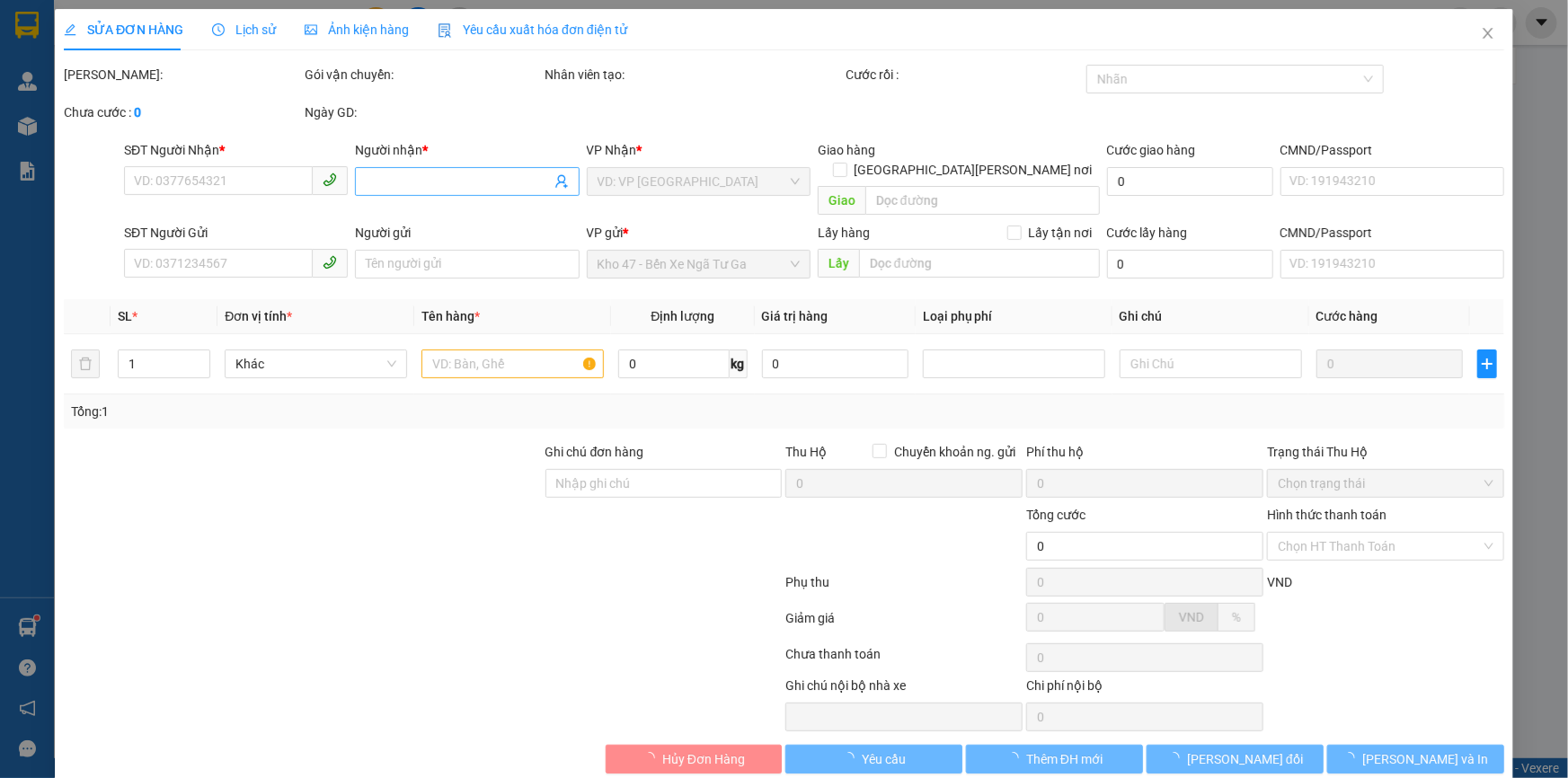
type input "0948147247"
type input "A LONG"
type input "0902674959"
type input "A THƯƠNG"
type input "40.000"
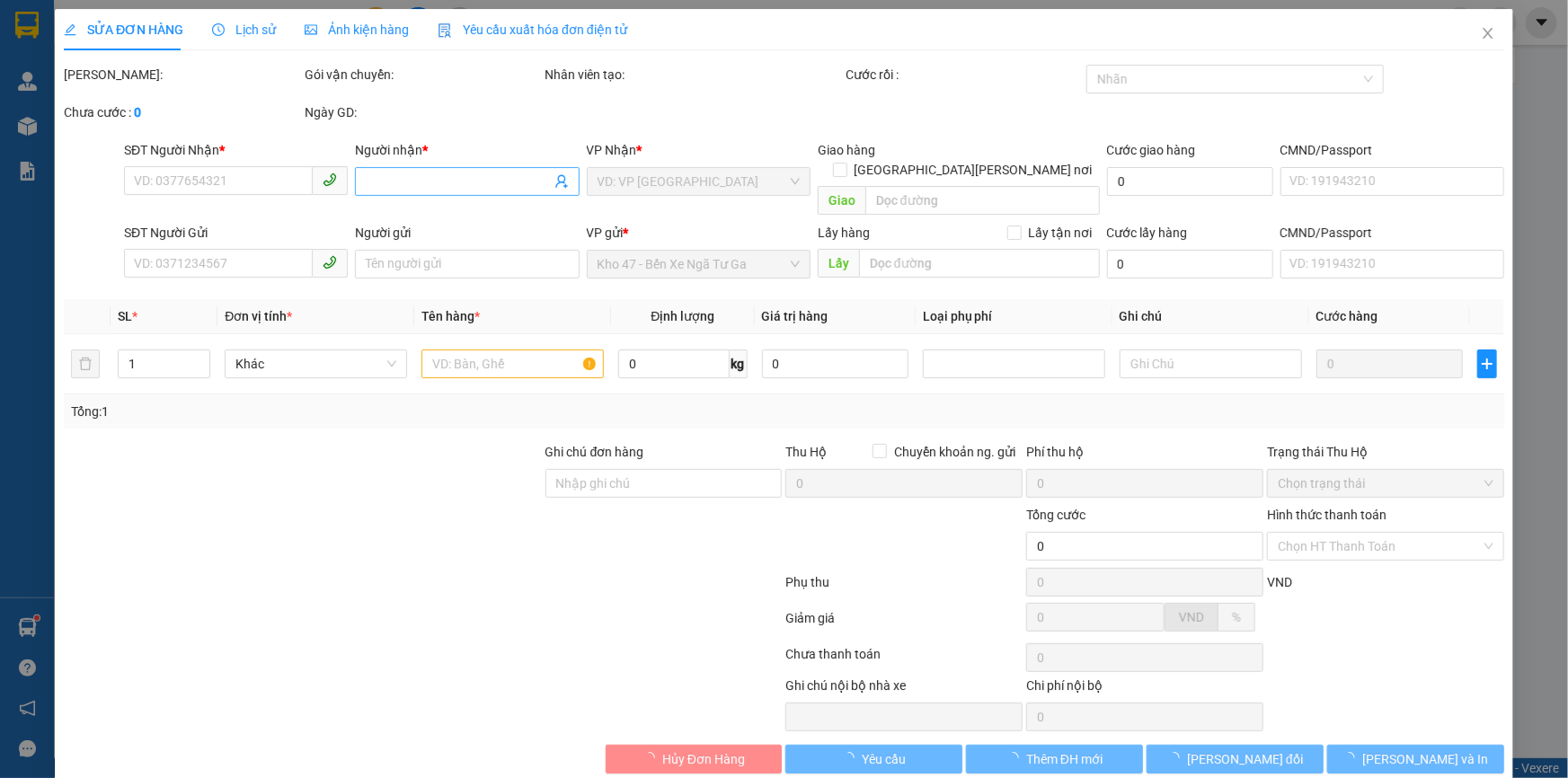
type input "40.000"
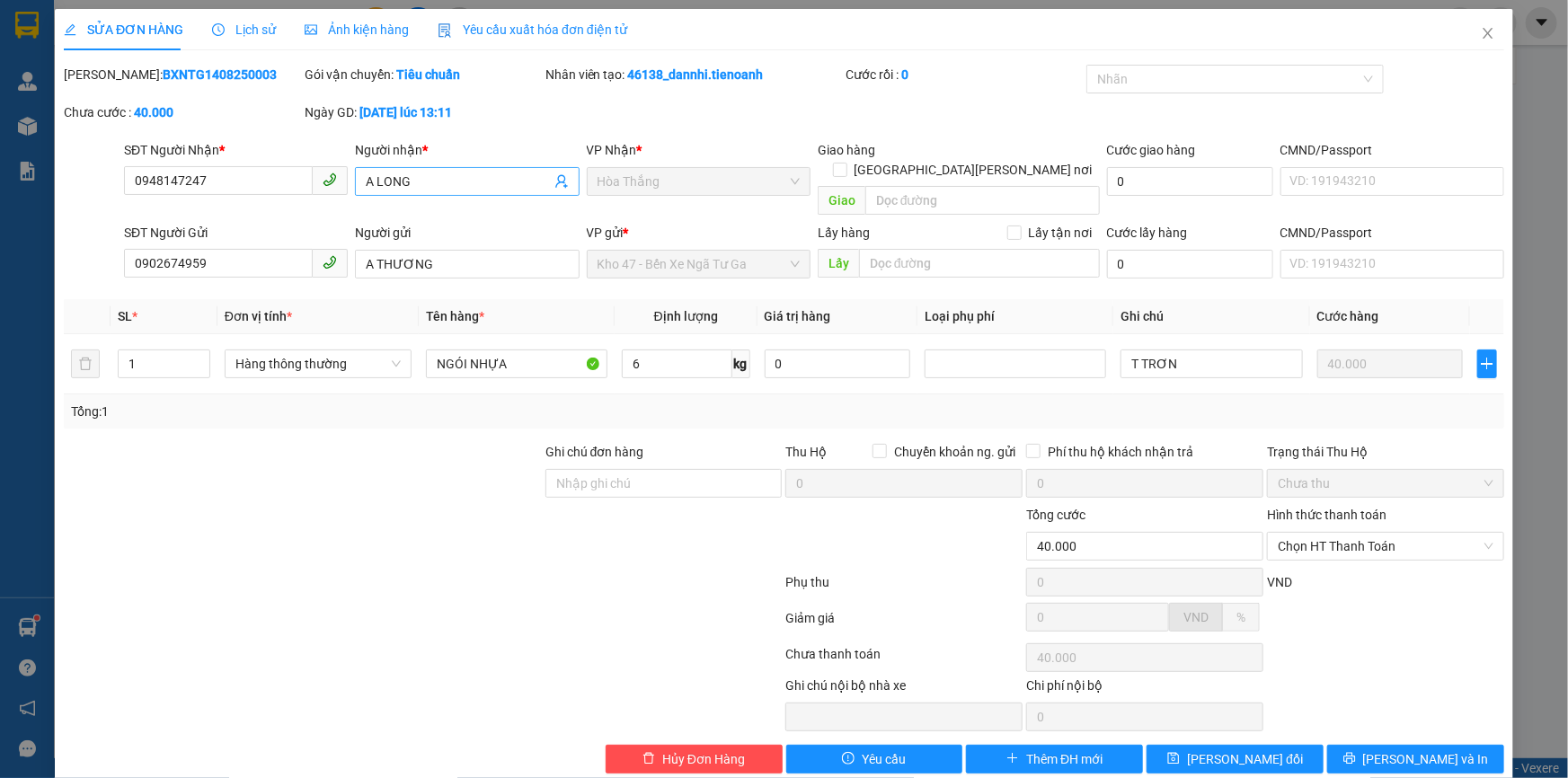
click at [401, 183] on input "A LONG" at bounding box center [458, 181] width 184 height 20
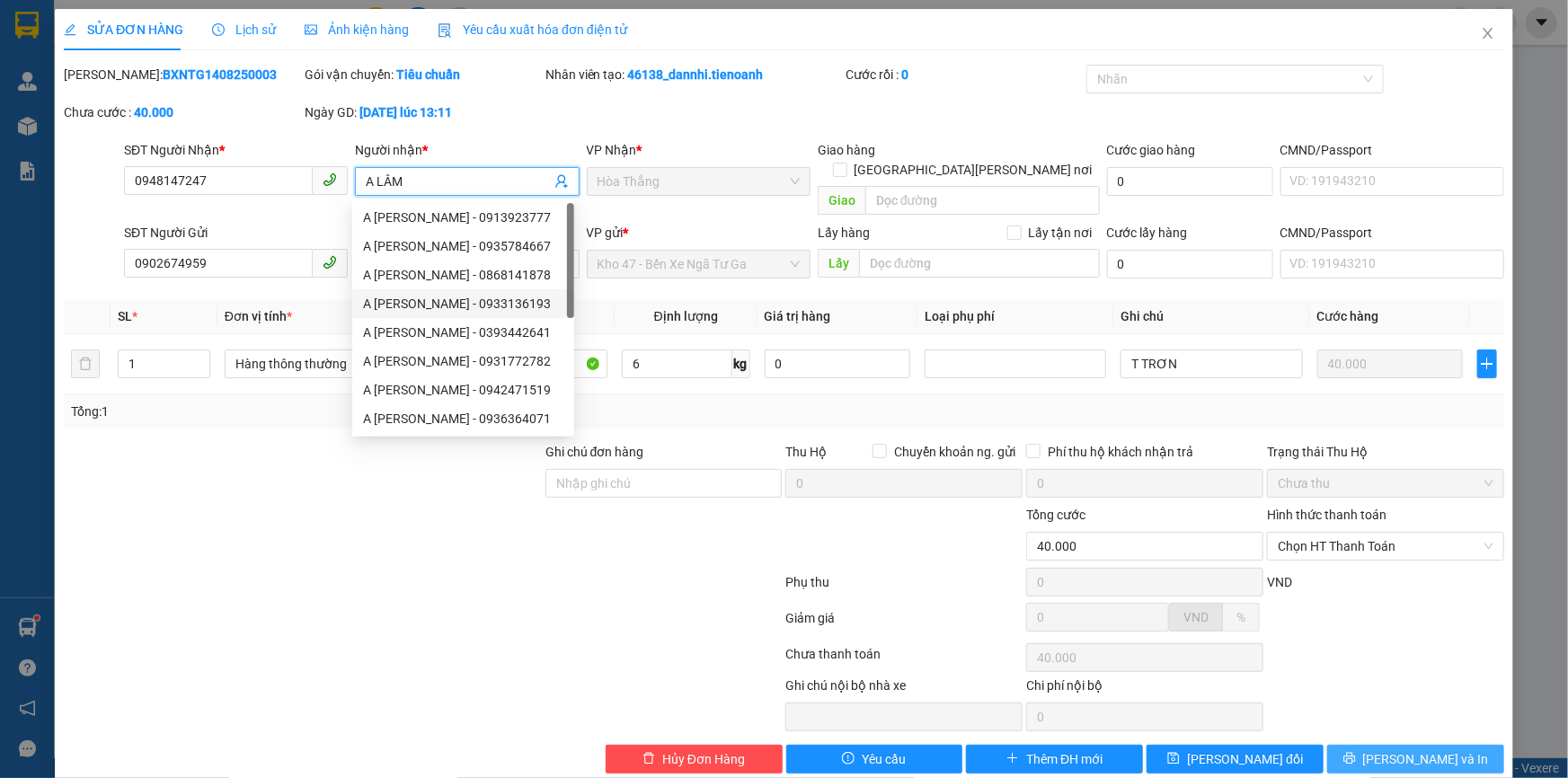
type input "A LÂM"
click at [1342, 745] on button "[PERSON_NAME] và In" at bounding box center [1415, 759] width 177 height 28
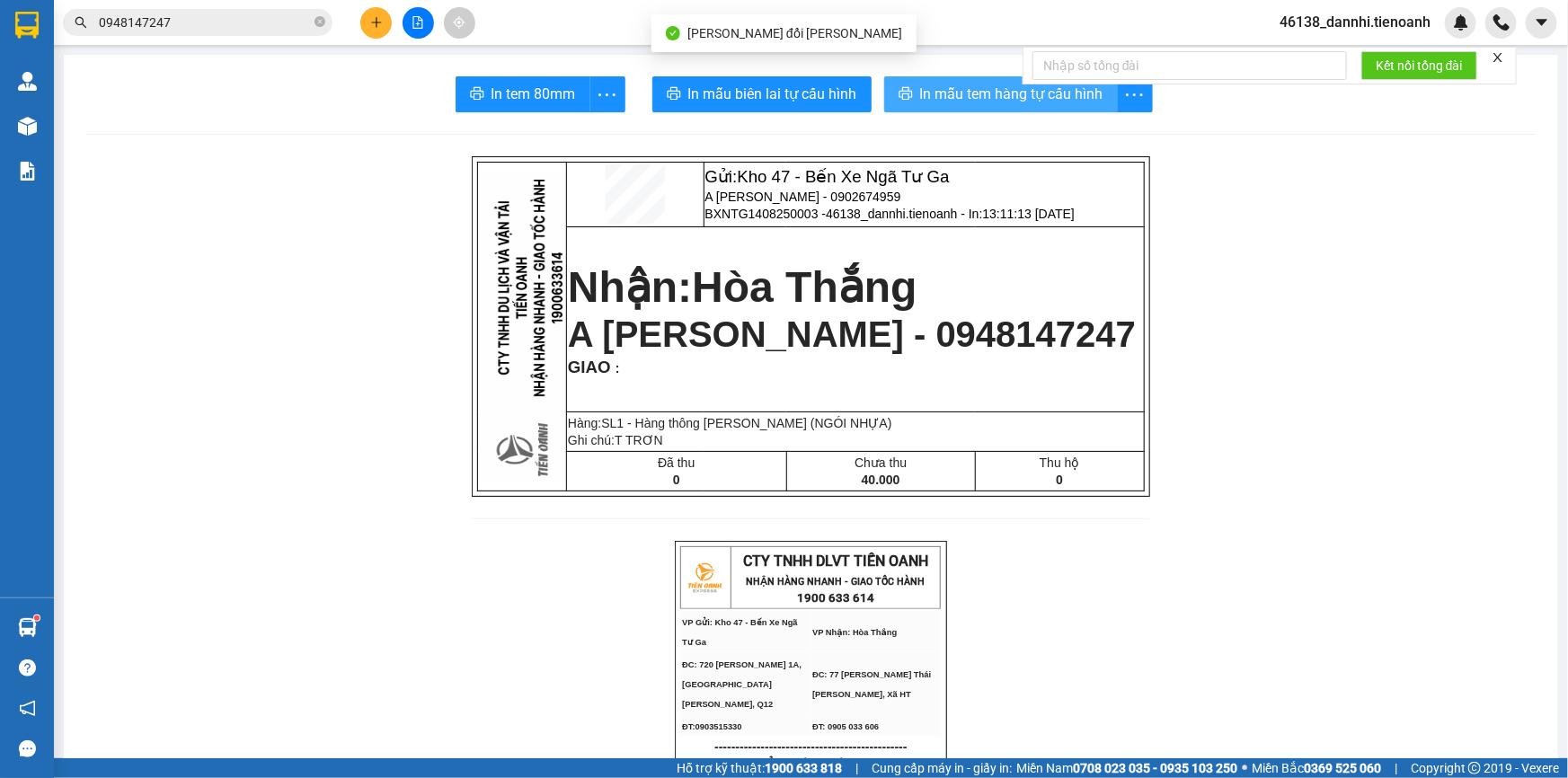
drag, startPoint x: 933, startPoint y: 90, endPoint x: 923, endPoint y: 89, distance: 10.0
click at [929, 90] on span "In mẫu tem hàng tự cấu hình" at bounding box center [1011, 94] width 183 height 23
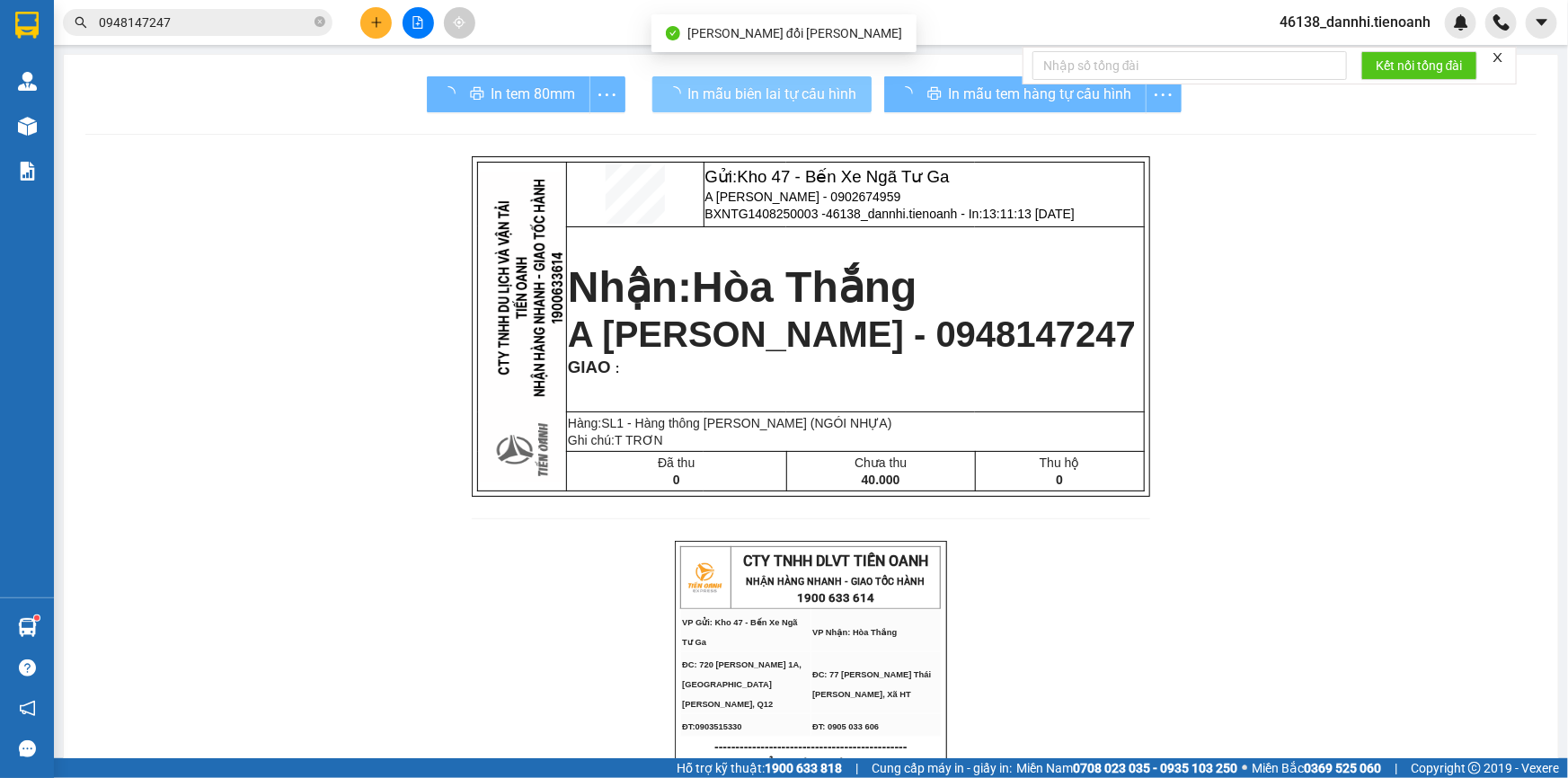
click at [805, 91] on span "In mẫu biên lai tự cấu hình" at bounding box center [773, 94] width 169 height 23
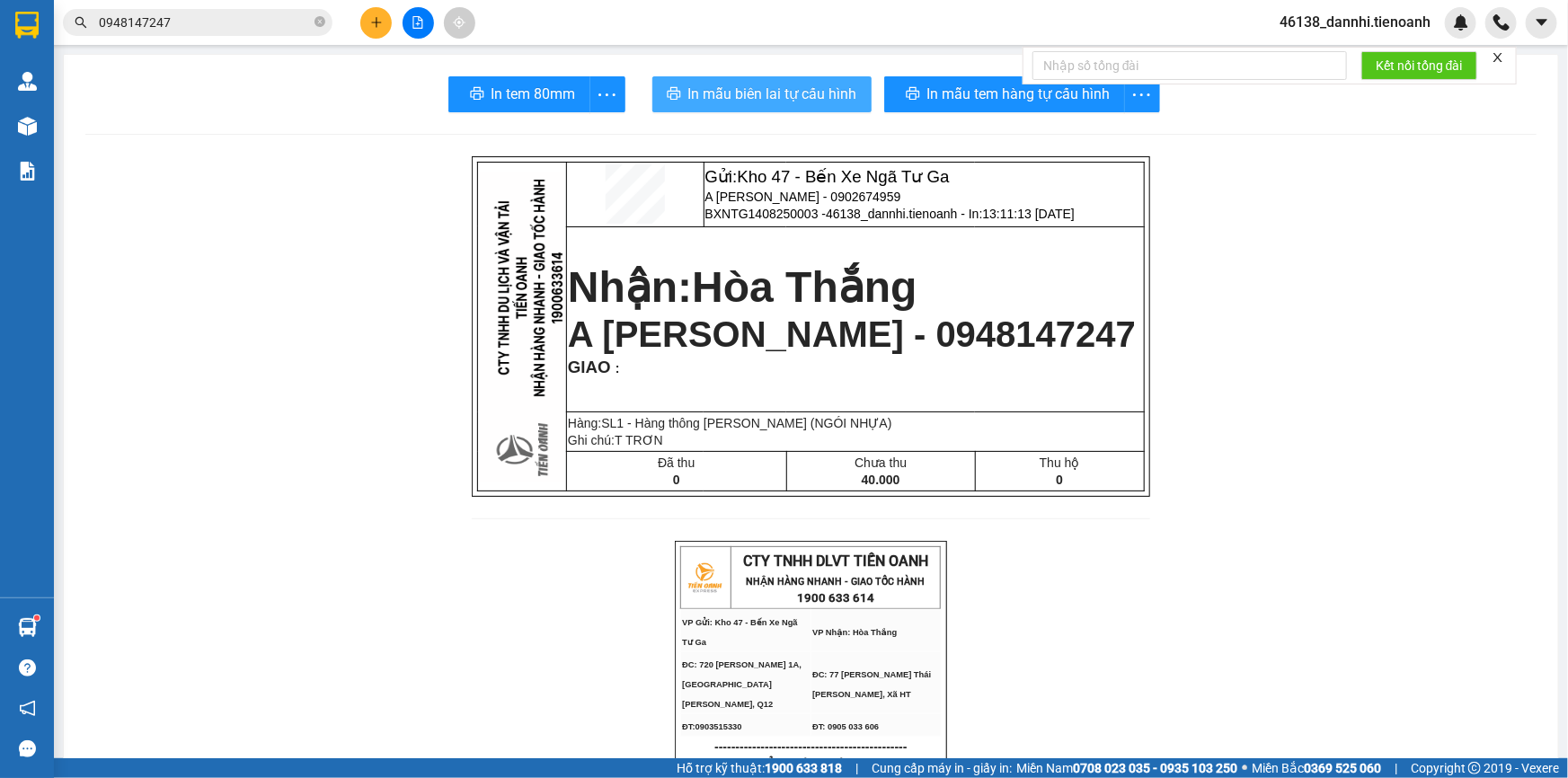
click at [805, 91] on span "In mẫu biên lai tự cấu hình" at bounding box center [773, 94] width 169 height 23
